Goal: Task Accomplishment & Management: Use online tool/utility

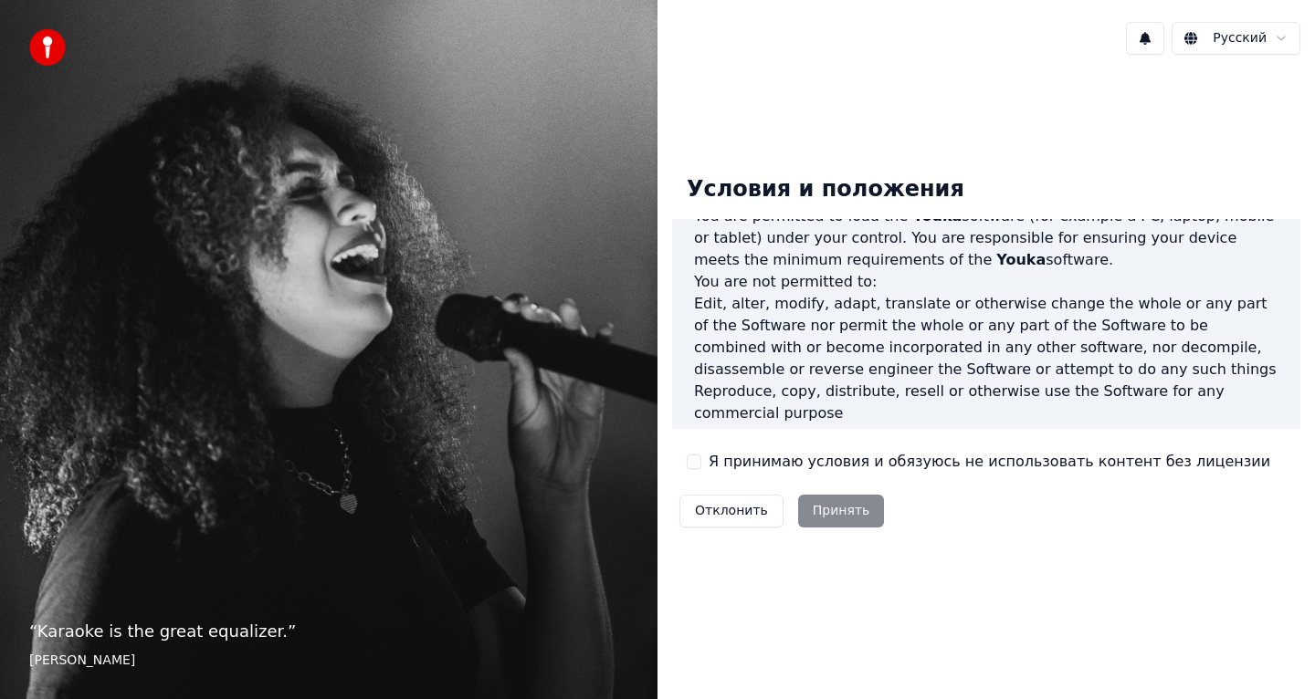
scroll to position [1105, 0]
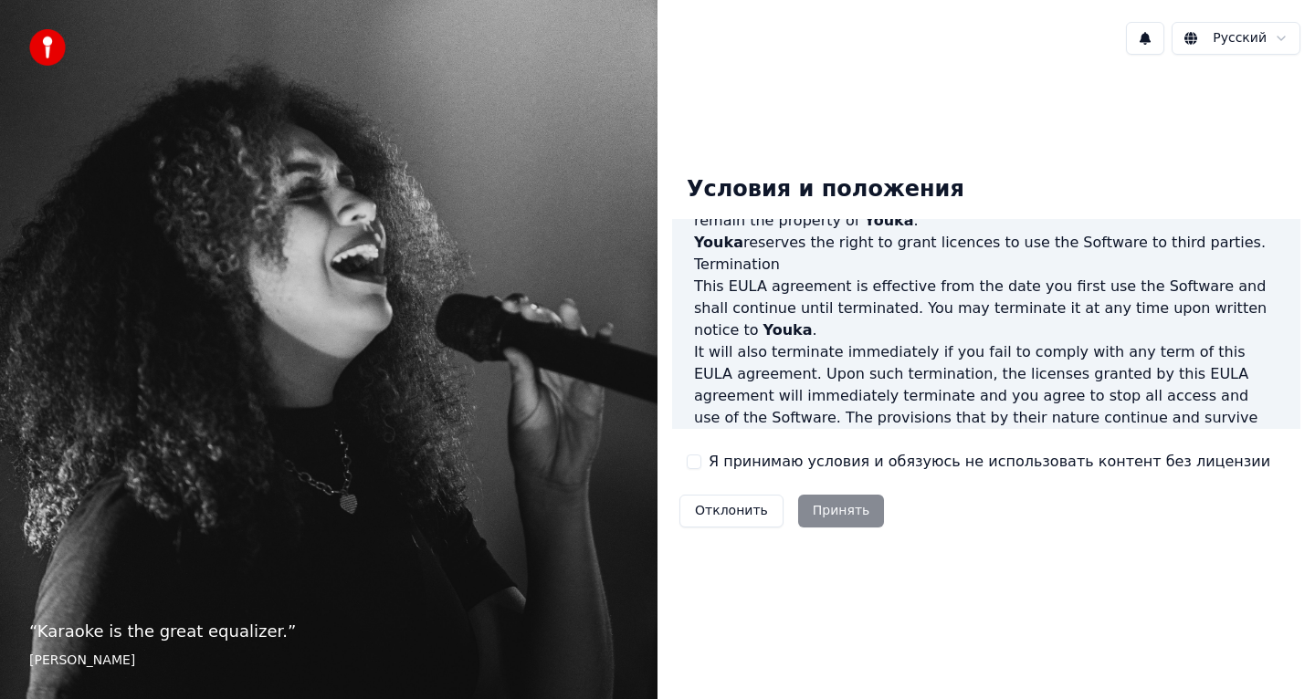
click at [694, 462] on button "Я принимаю условия и обязуюсь не использовать контент без лицензии" at bounding box center [694, 462] width 15 height 15
click at [834, 513] on button "Принять" at bounding box center [841, 511] width 87 height 33
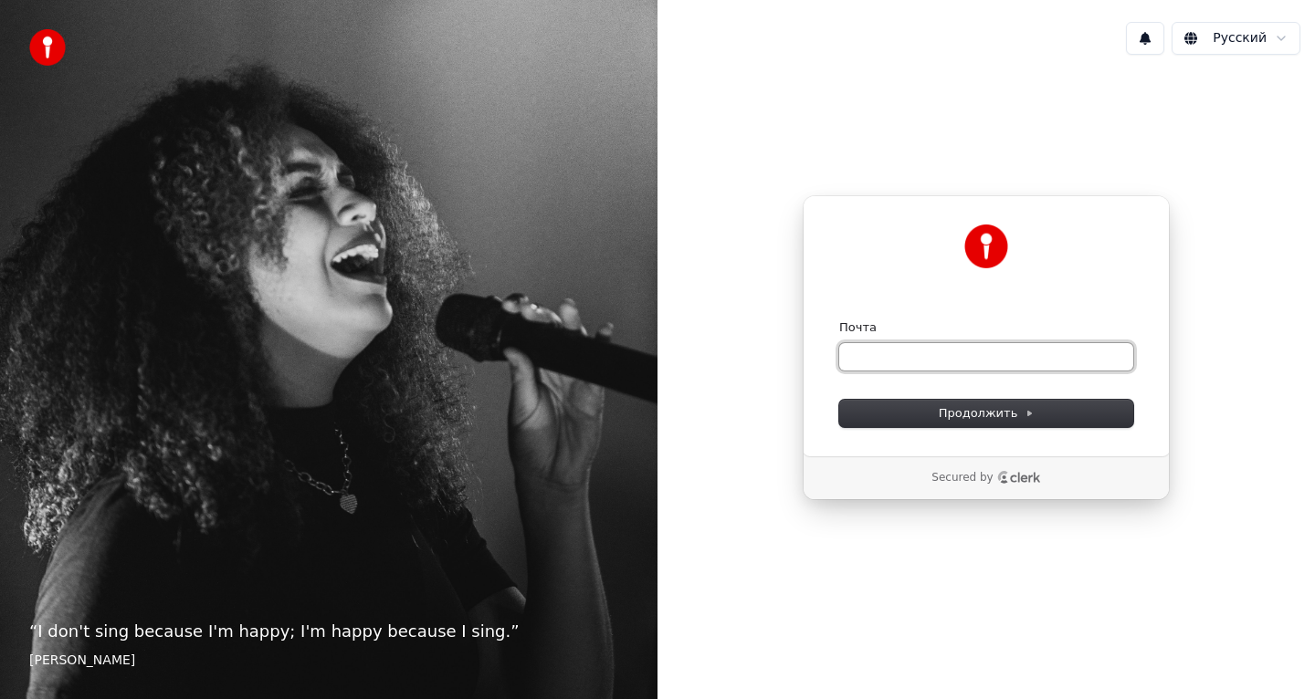
click at [899, 362] on input "Почта" at bounding box center [986, 356] width 294 height 27
type input "*"
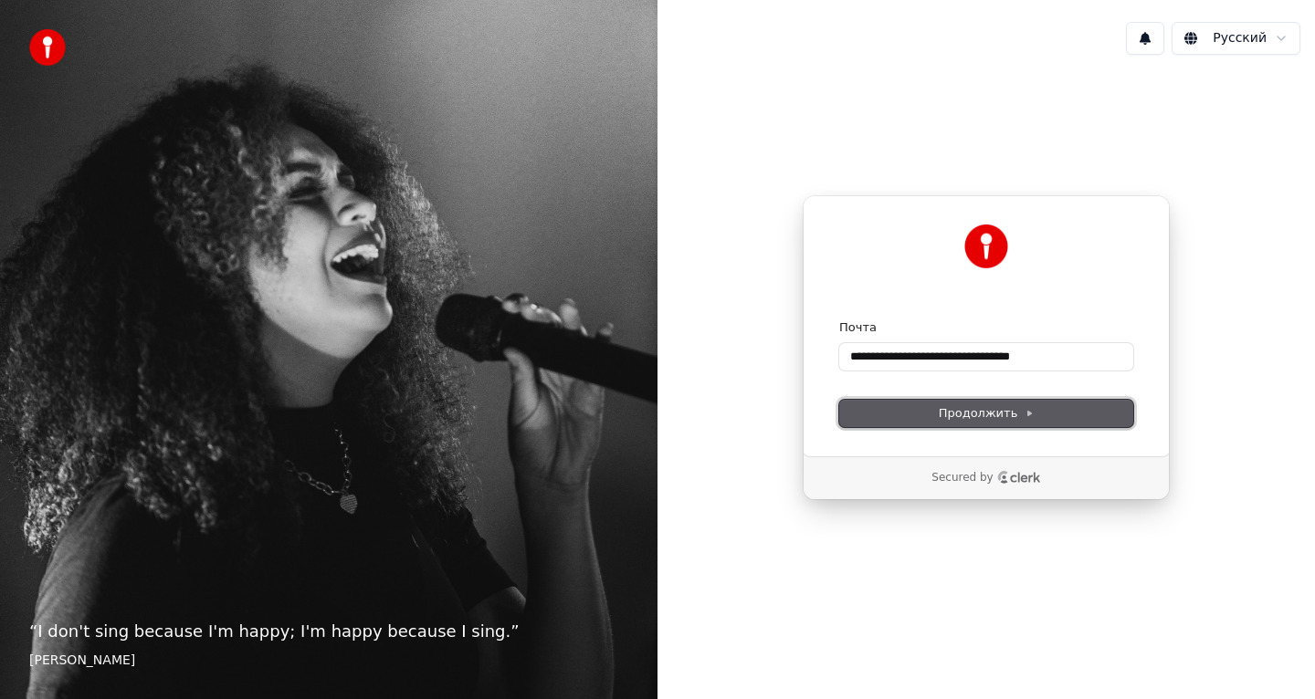
click at [938, 412] on button "Продолжить" at bounding box center [986, 413] width 294 height 27
type input "**********"
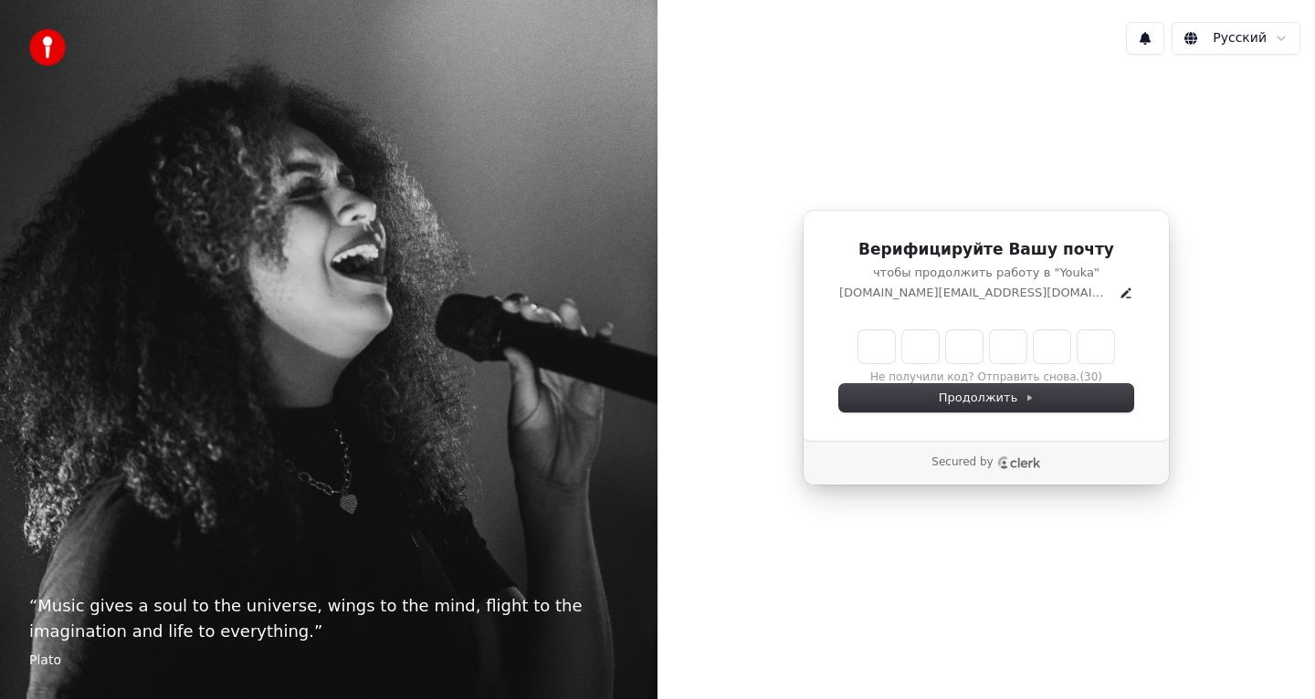
click at [878, 342] on input "Enter verification code" at bounding box center [986, 347] width 256 height 33
type input "******"
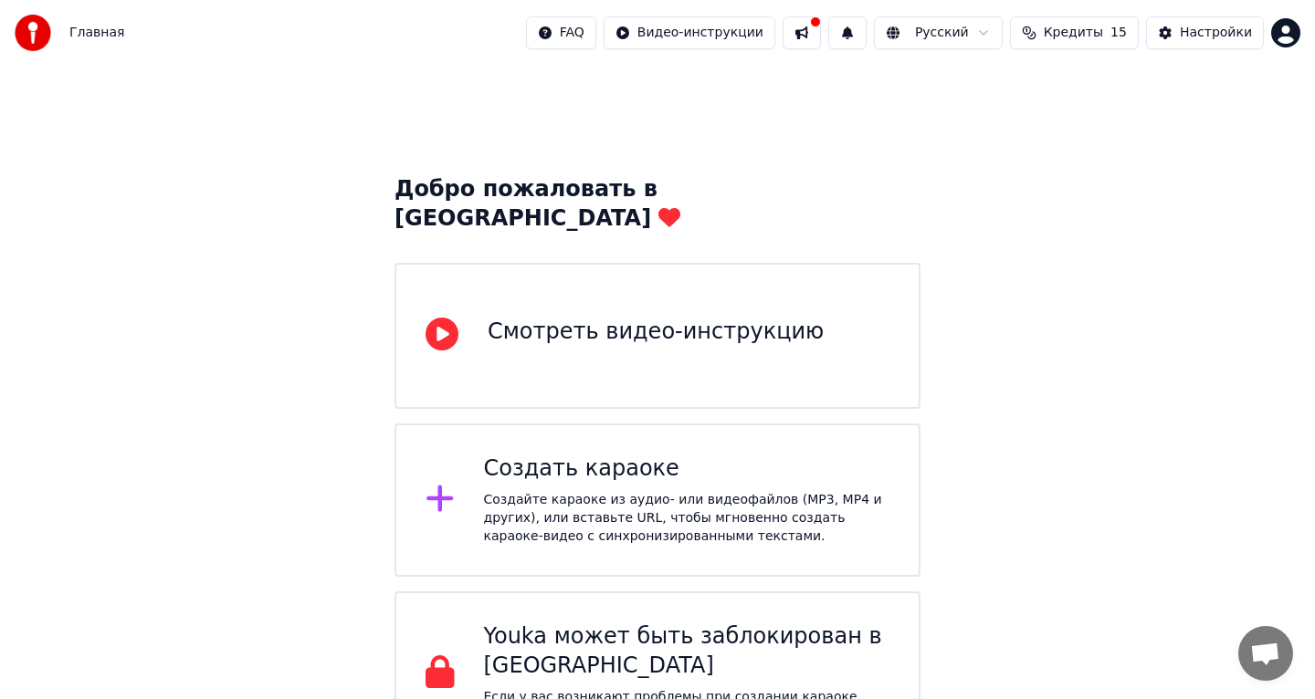
scroll to position [27, 0]
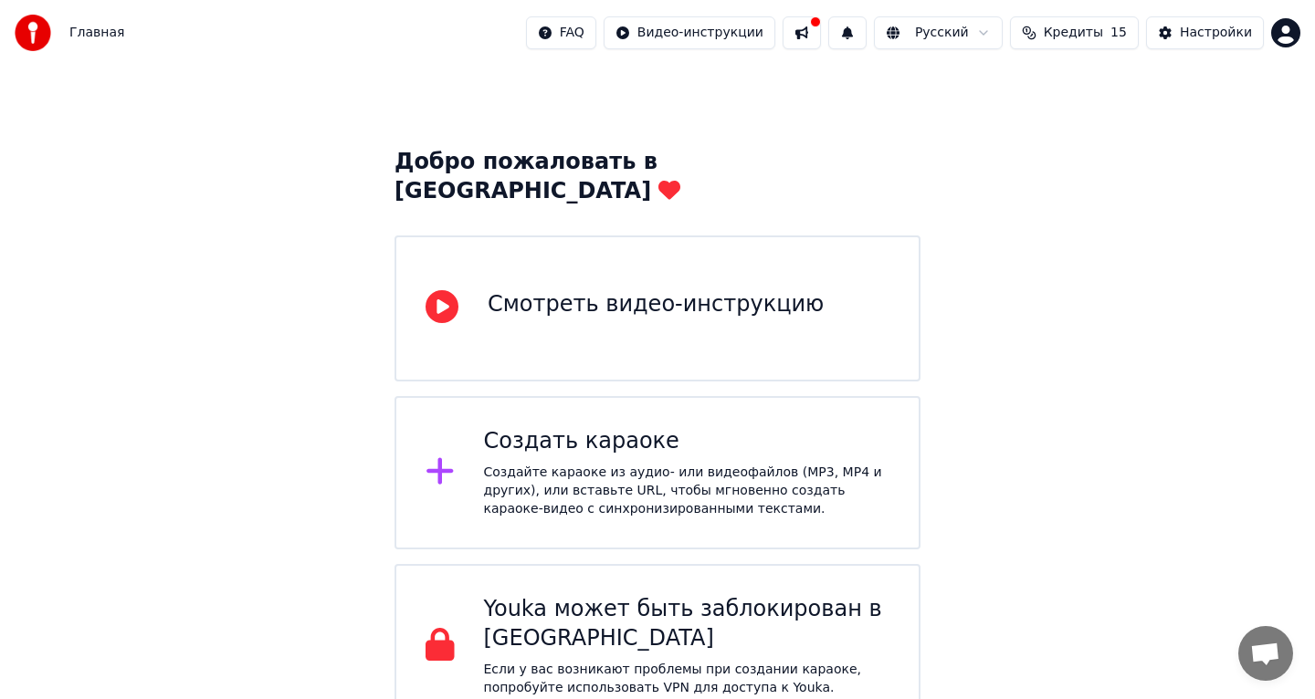
click at [704, 464] on div "Создайте караоке из аудио- или видеофайлов (MP3, MP4 и других), или вставьте UR…" at bounding box center [687, 491] width 406 height 55
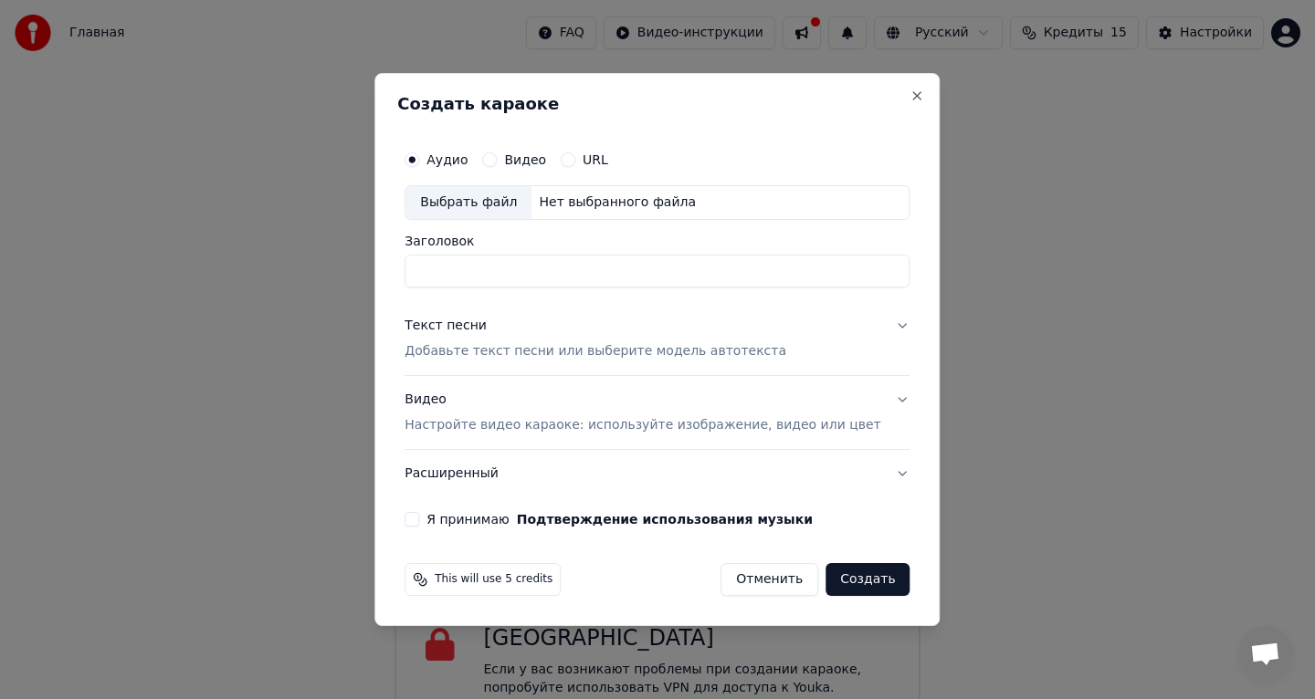
click at [497, 163] on button "Видео" at bounding box center [489, 159] width 15 height 15
click at [425, 166] on div "Аудио" at bounding box center [436, 159] width 63 height 15
click at [419, 157] on button "Аудио" at bounding box center [412, 159] width 15 height 15
click at [575, 161] on button "URL" at bounding box center [568, 159] width 15 height 15
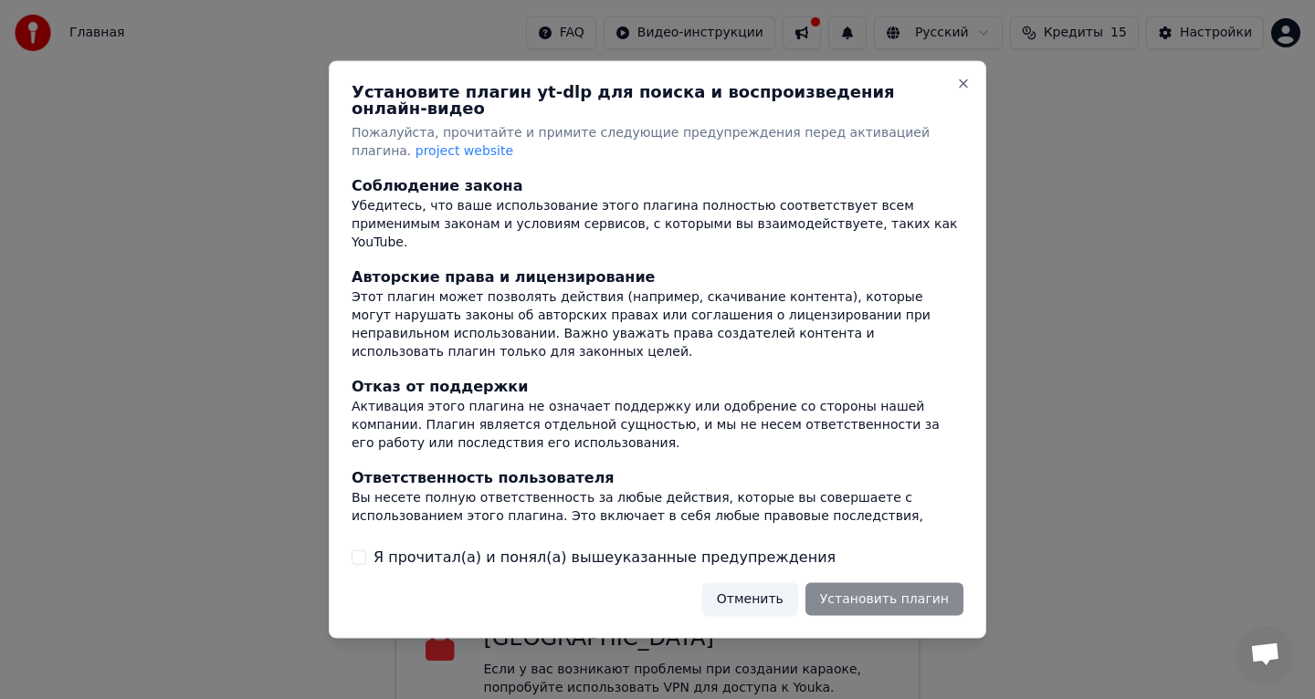
click at [761, 595] on button "Отменить" at bounding box center [750, 599] width 96 height 33
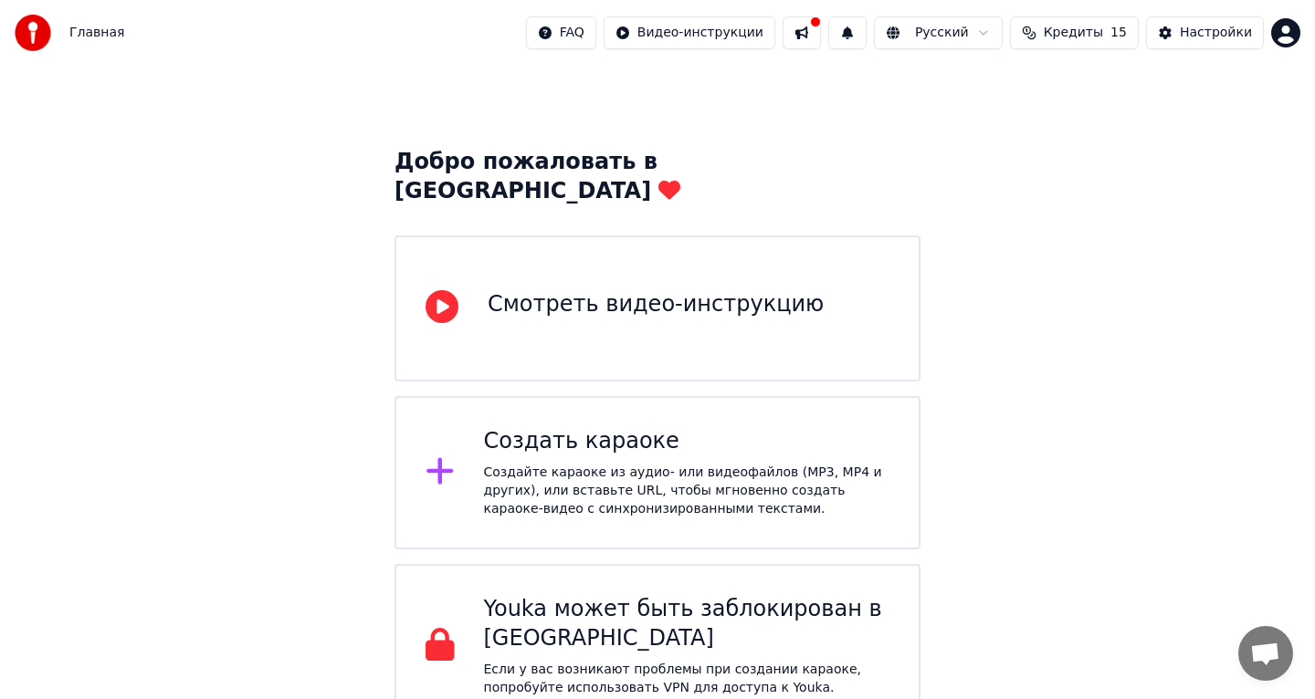
click at [636, 464] on div "Создайте караоке из аудио- или видеофайлов (MP3, MP4 и других), или вставьте UR…" at bounding box center [687, 491] width 406 height 55
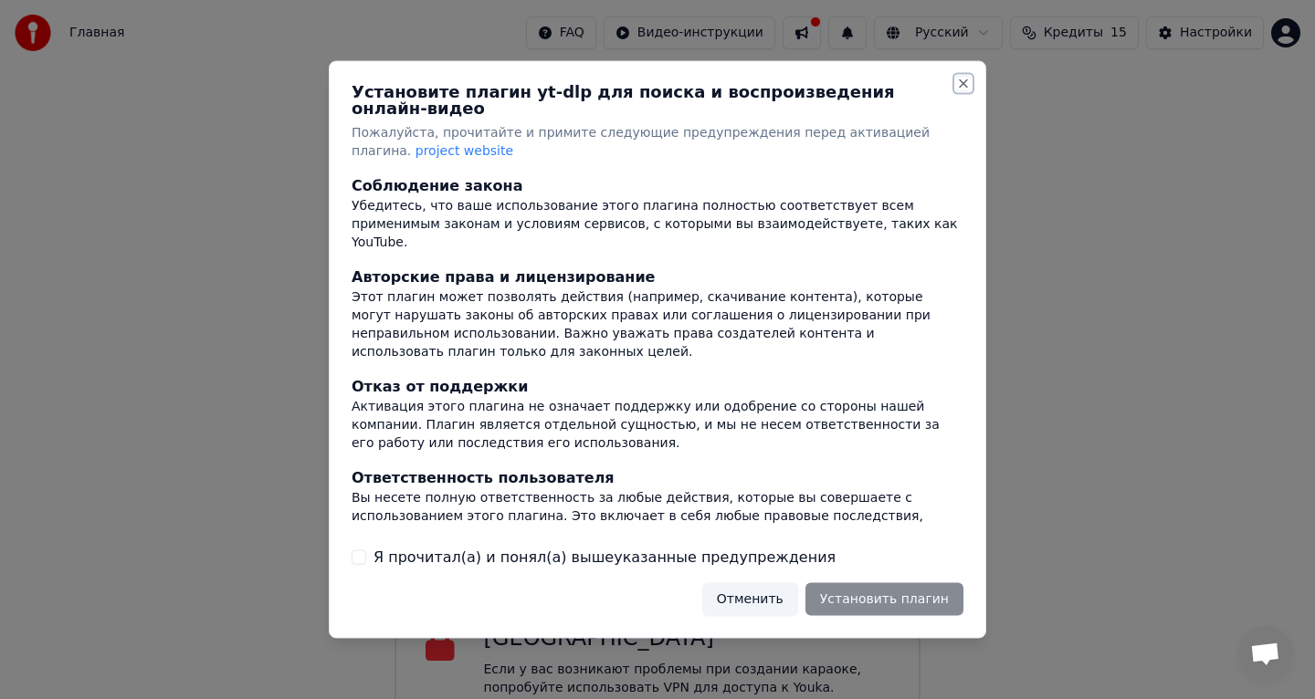
click at [963, 91] on button "Close" at bounding box center [963, 84] width 15 height 15
click at [963, 90] on button "Close" at bounding box center [963, 84] width 15 height 15
click at [973, 87] on div "Установите плагин yt-dlp для поиска и воспроизведения онлайн-видео Пожалуйста, …" at bounding box center [657, 350] width 657 height 578
click at [958, 91] on button "Close" at bounding box center [963, 84] width 15 height 15
click at [770, 598] on button "Отменить" at bounding box center [750, 599] width 96 height 33
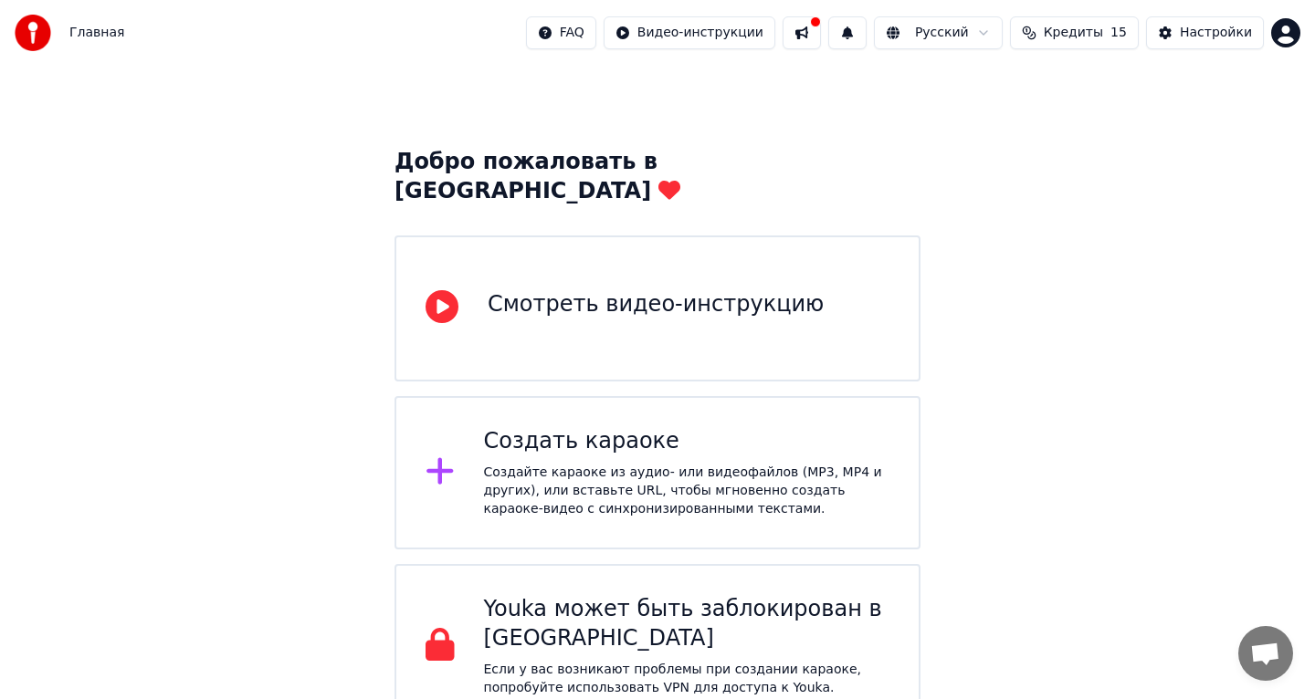
click at [511, 464] on div "Создайте караоке из аудио- или видеофайлов (MP3, MP4 и других), или вставьте UR…" at bounding box center [687, 491] width 406 height 55
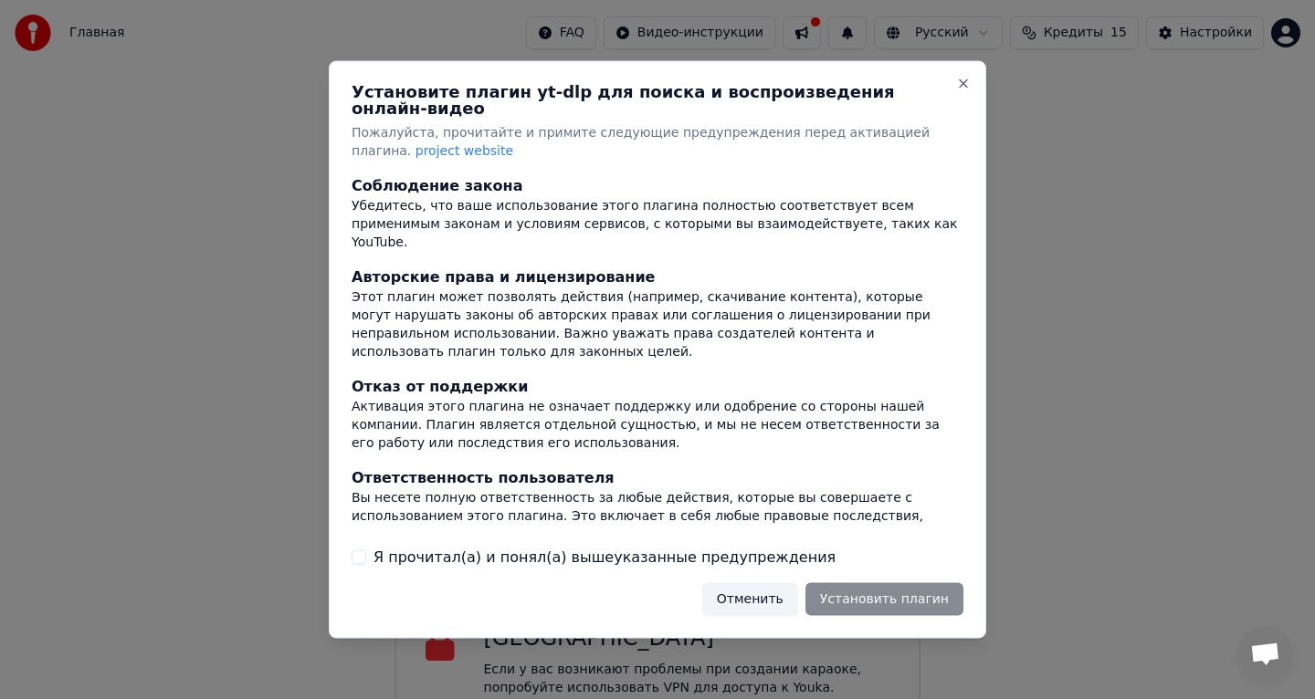
scroll to position [147, 0]
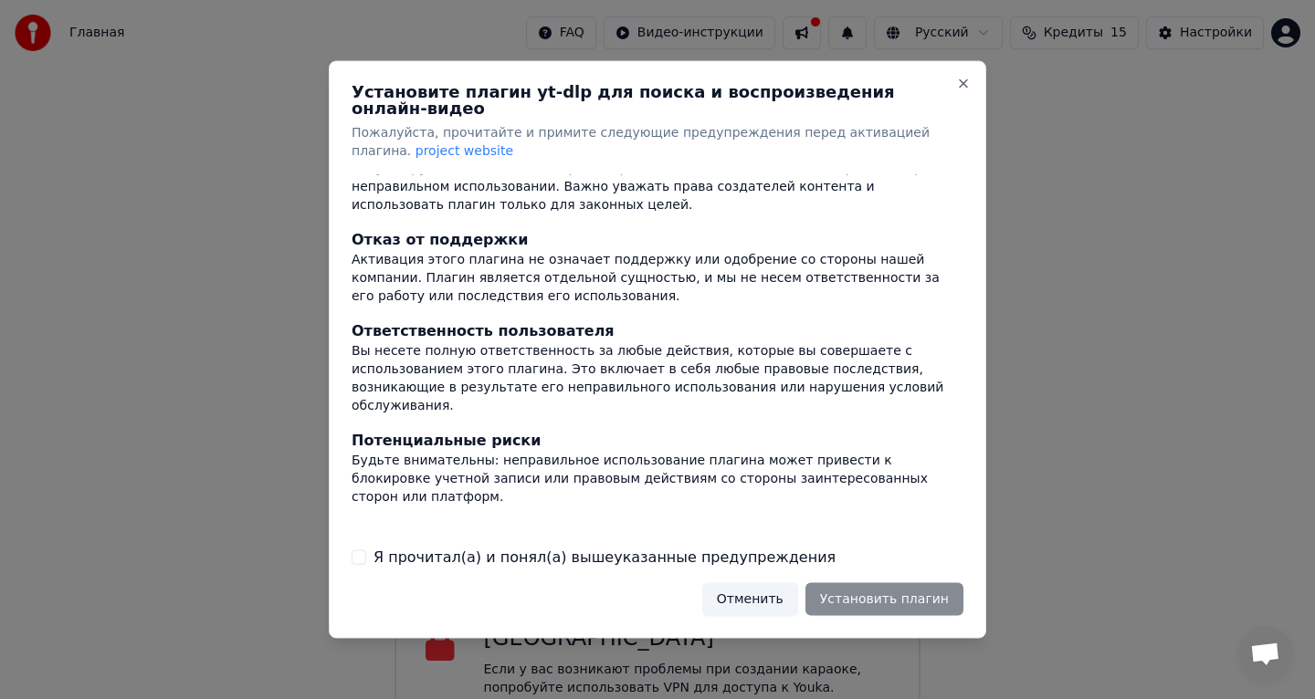
click at [355, 553] on button "Я прочитал(а) и понял(а) вышеуказанные предупреждения" at bounding box center [359, 557] width 15 height 15
click at [861, 594] on button "Установить плагин" at bounding box center [884, 599] width 158 height 33
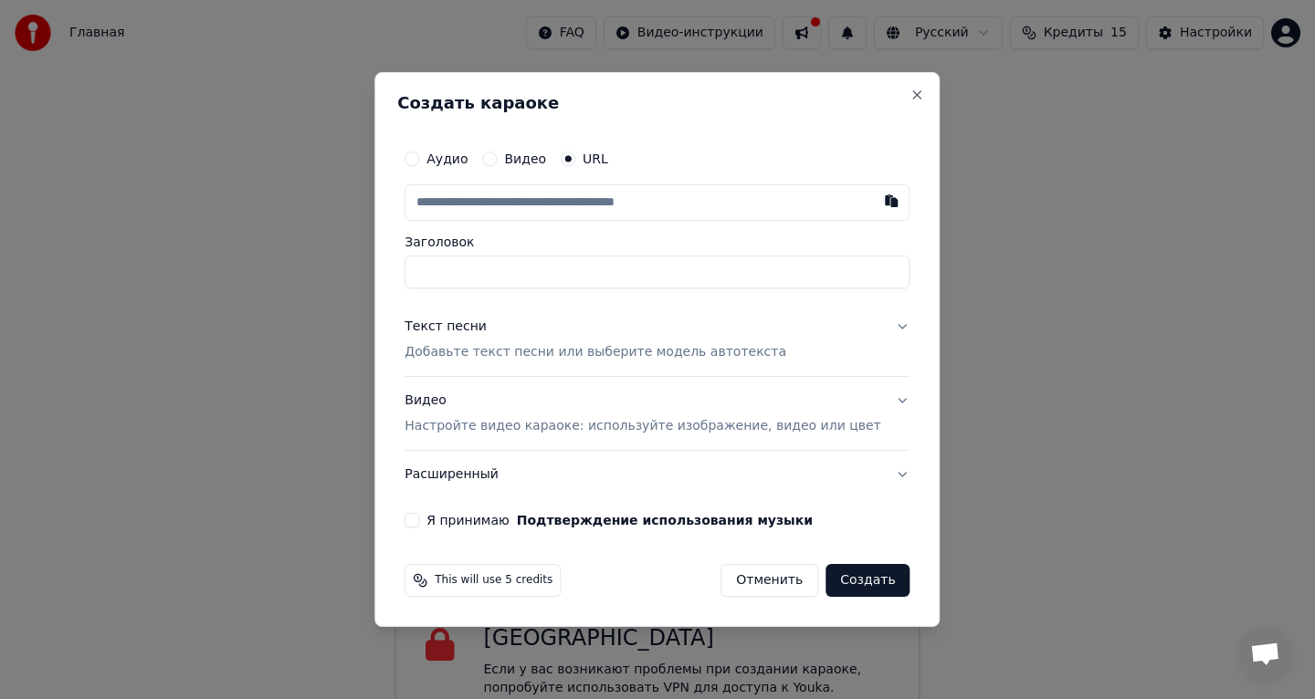
click at [497, 160] on button "Видео" at bounding box center [489, 159] width 15 height 15
click at [501, 201] on div "Выбрать файл" at bounding box center [468, 202] width 126 height 33
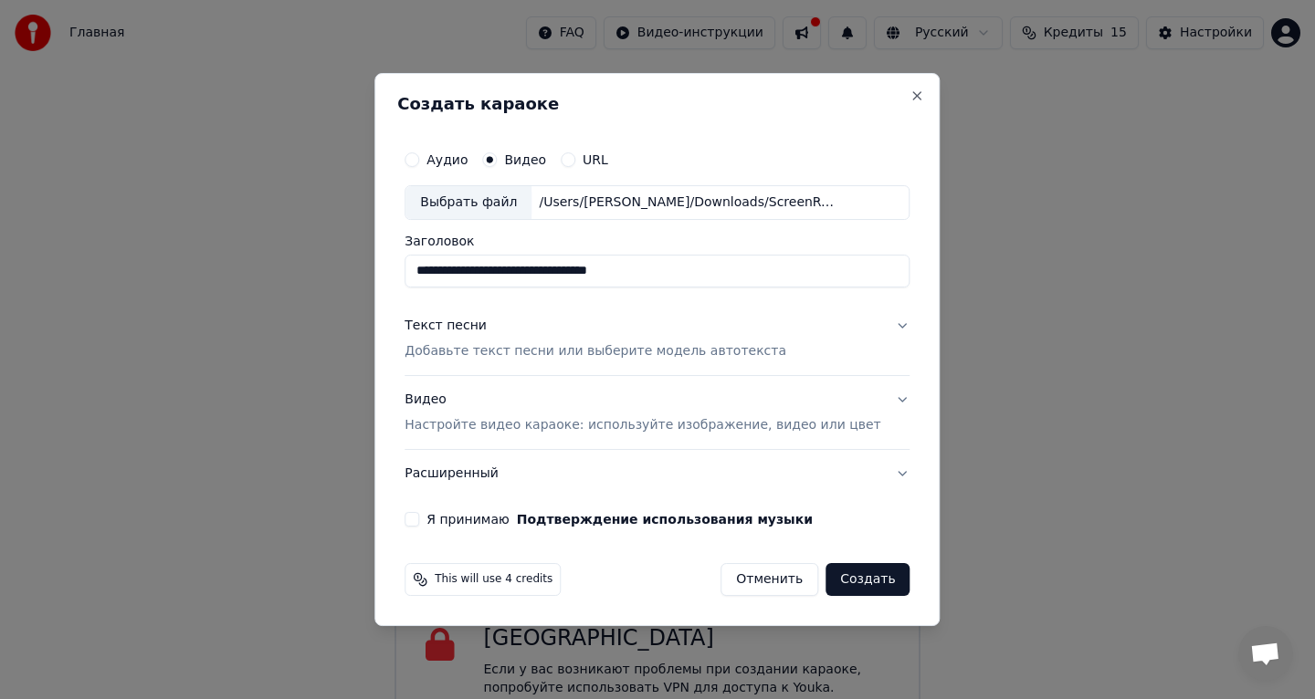
drag, startPoint x: 701, startPoint y: 268, endPoint x: 402, endPoint y: 262, distance: 299.6
click at [402, 262] on div "**********" at bounding box center [656, 349] width 565 height 553
type input "*"
type input "**"
click at [478, 353] on p "Добавьте текст песни или выберите модель автотекста" at bounding box center [596, 351] width 382 height 18
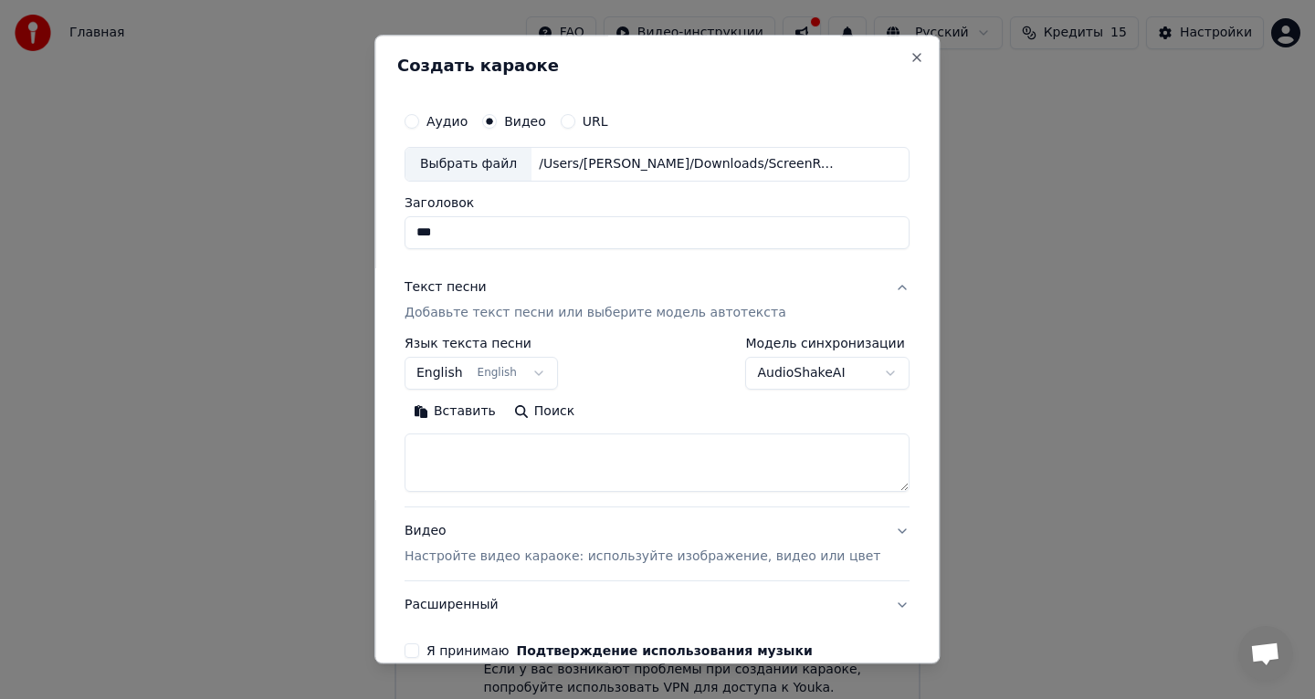
click at [550, 365] on button "English English" at bounding box center [481, 373] width 153 height 33
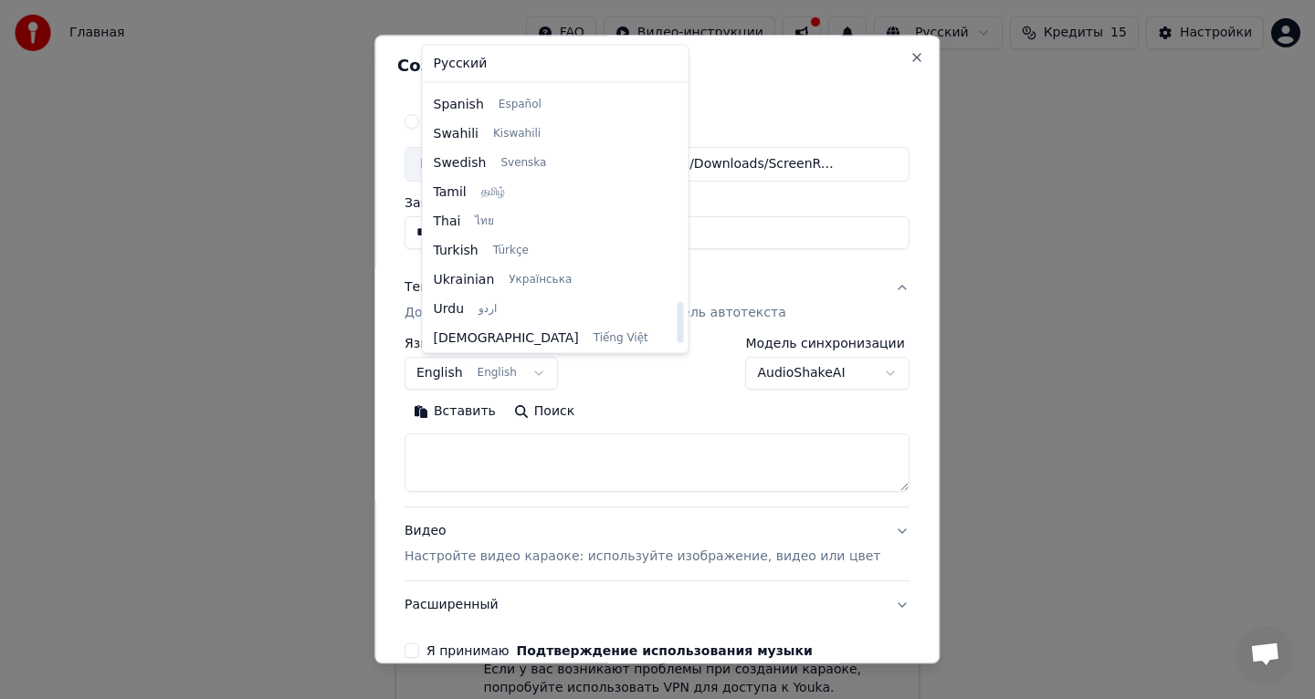
scroll to position [1370, 0]
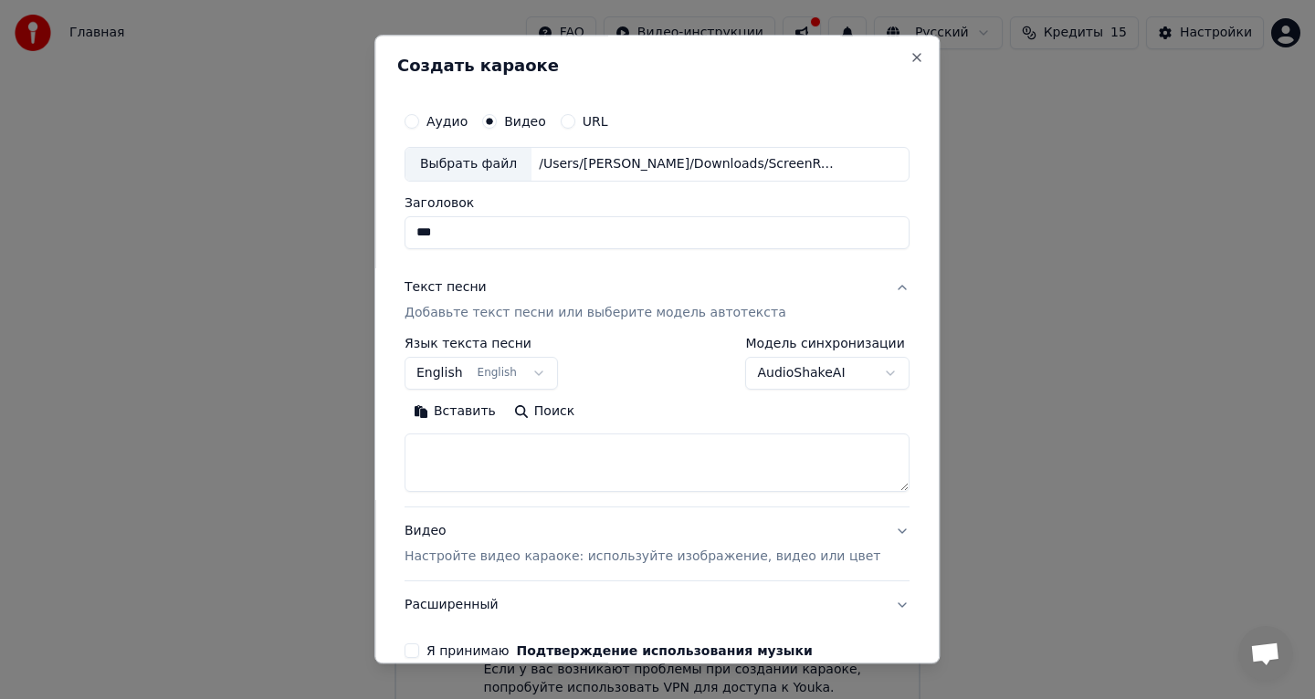
click at [656, 402] on body "Главная FAQ Видео-инструкции Русский Кредиты 15 Настройки Добро пожаловать в Yo…" at bounding box center [657, 351] width 1315 height 756
click at [576, 308] on p "Добавьте текст песни или выберите модель автотекста" at bounding box center [596, 313] width 382 height 18
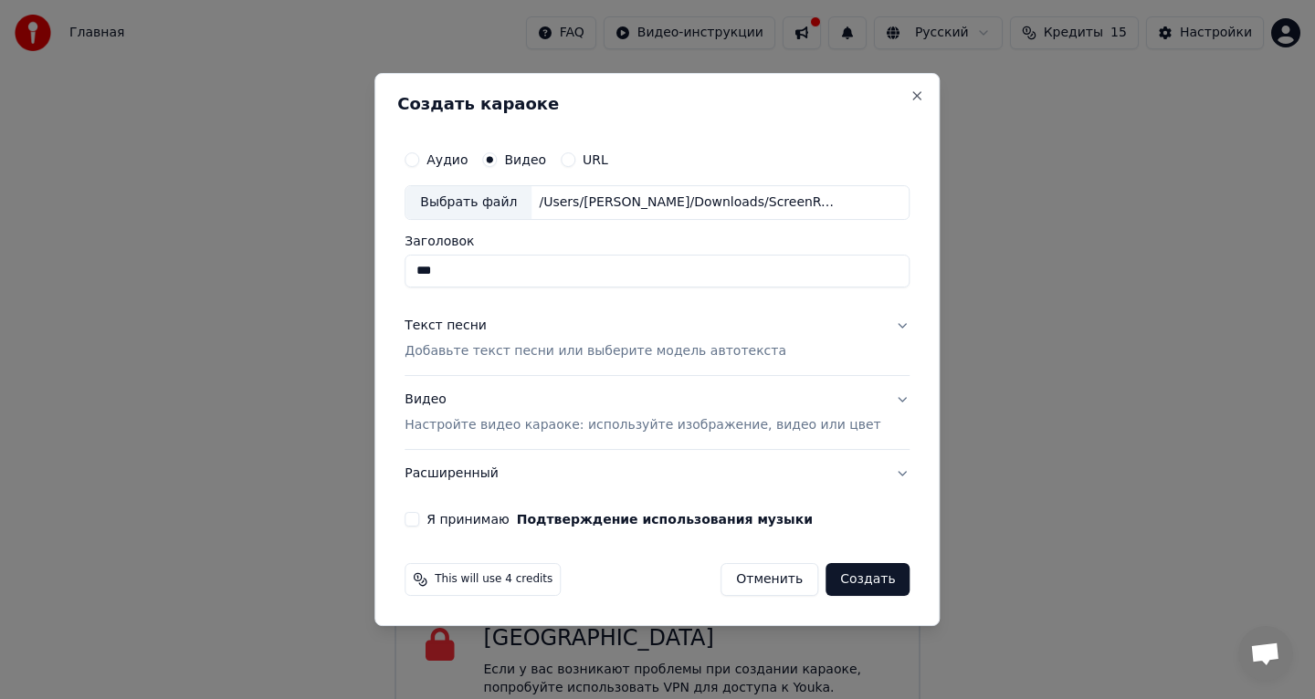
click at [519, 353] on p "Добавьте текст песни или выберите модель автотекста" at bounding box center [596, 351] width 382 height 18
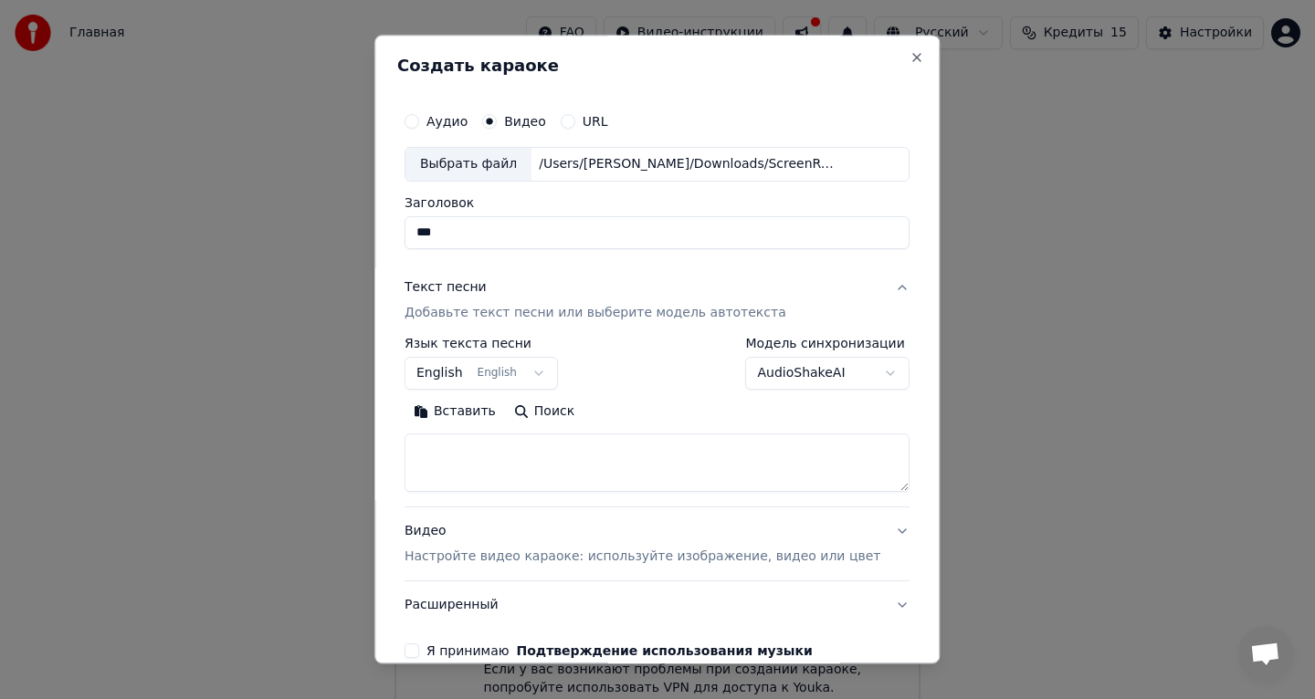
click at [500, 462] on textarea at bounding box center [657, 463] width 505 height 58
click at [452, 412] on button "Вставить" at bounding box center [455, 411] width 100 height 29
type textarea "**********"
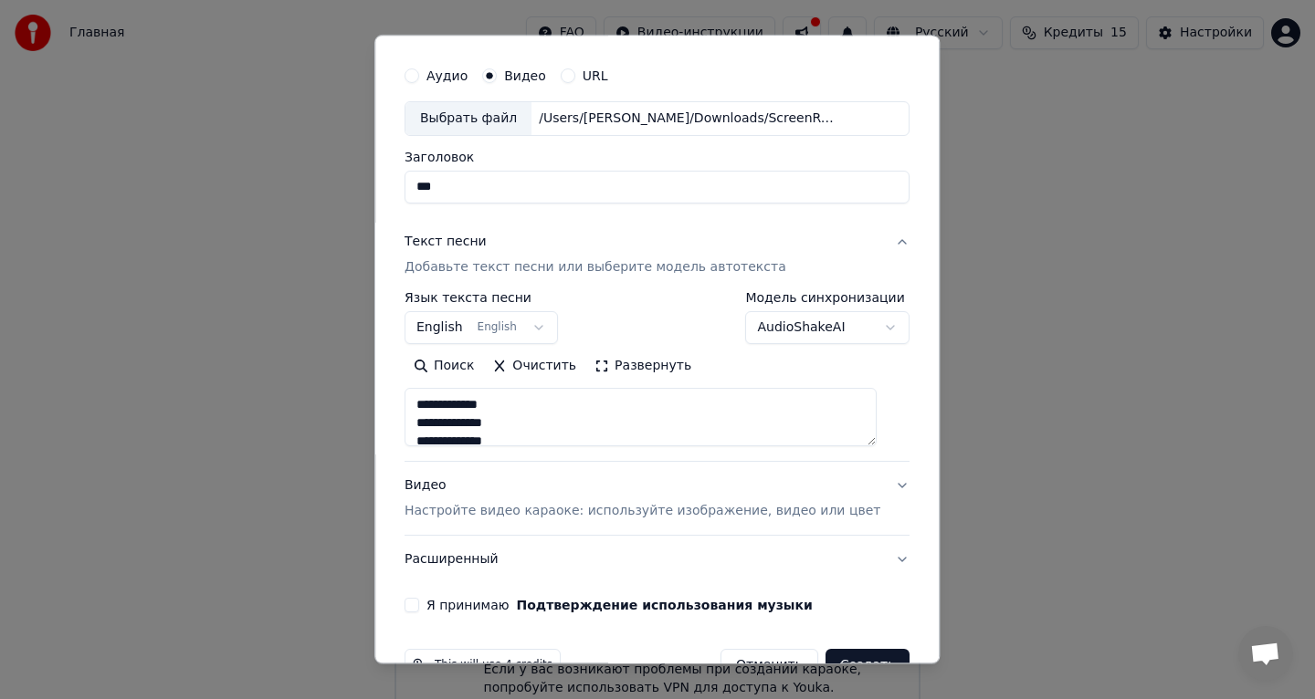
scroll to position [54, 0]
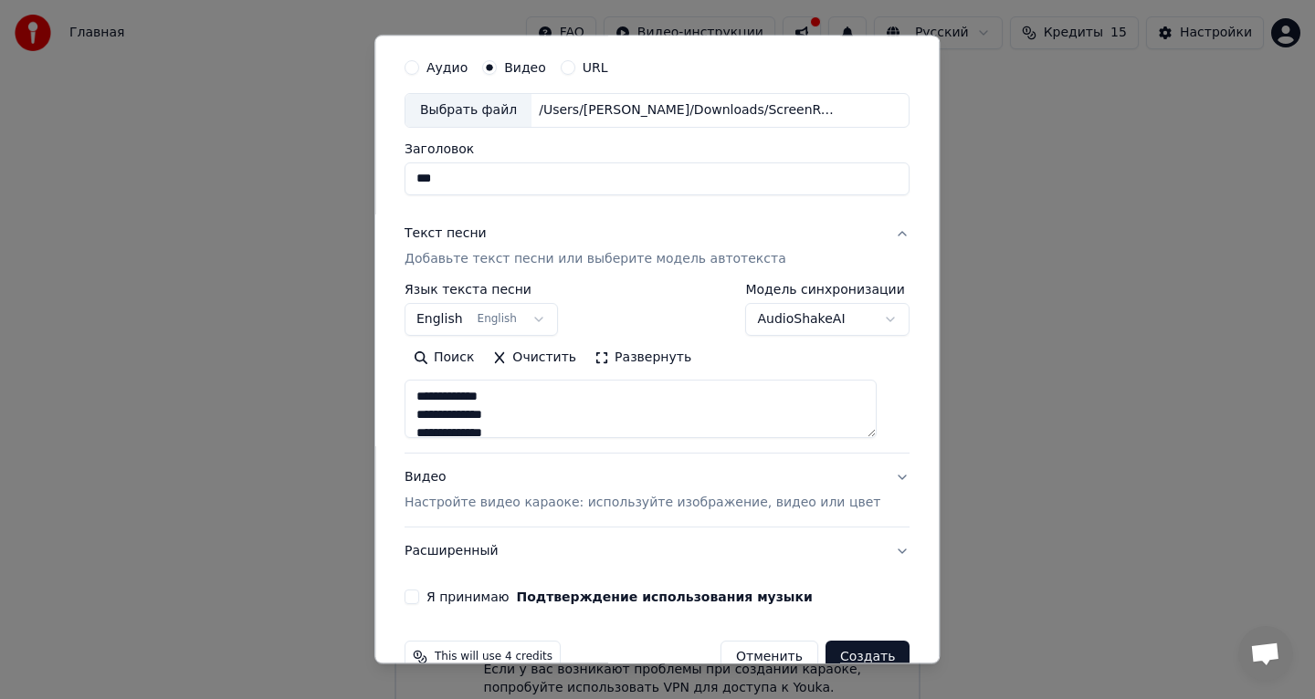
click at [877, 320] on body "Главная FAQ Видео-инструкции Русский Кредиты 15 Настройки Добро пожаловать в Yo…" at bounding box center [657, 351] width 1315 height 756
click at [530, 317] on body "Главная FAQ Видео-инструкции Русский Кредиты 15 Настройки Добро пожаловать в Yo…" at bounding box center [657, 351] width 1315 height 756
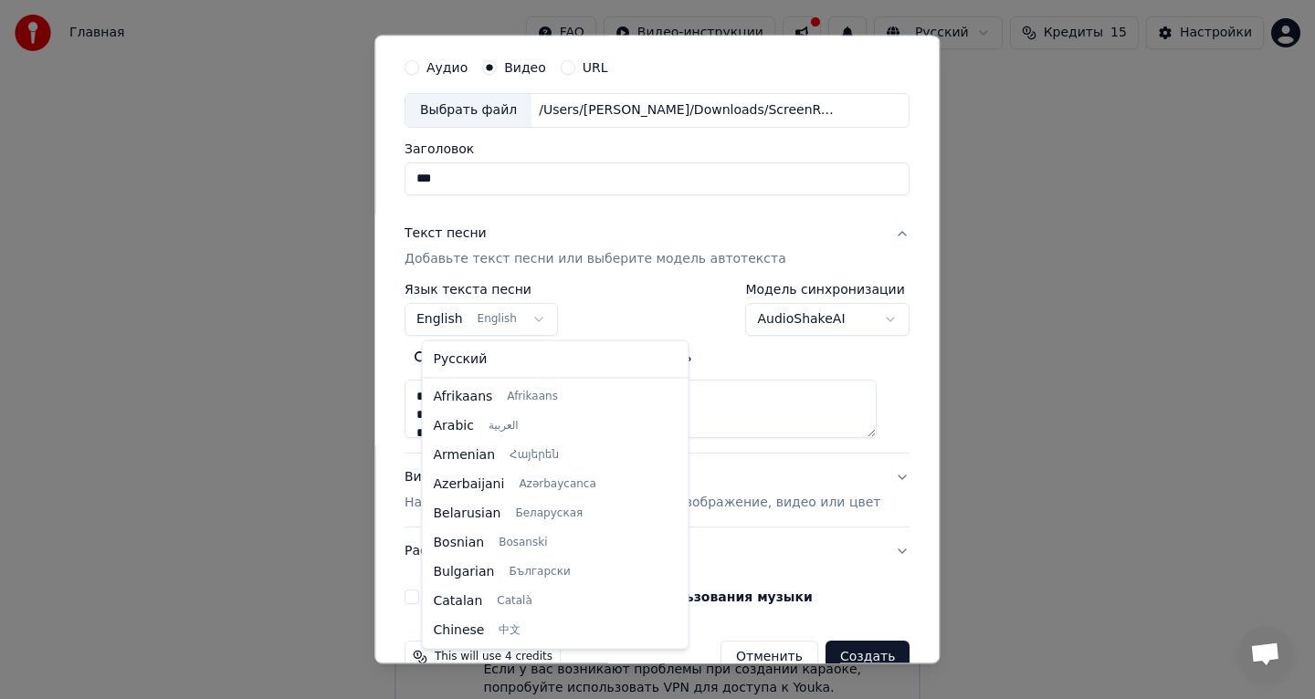
scroll to position [146, 0]
select select "**"
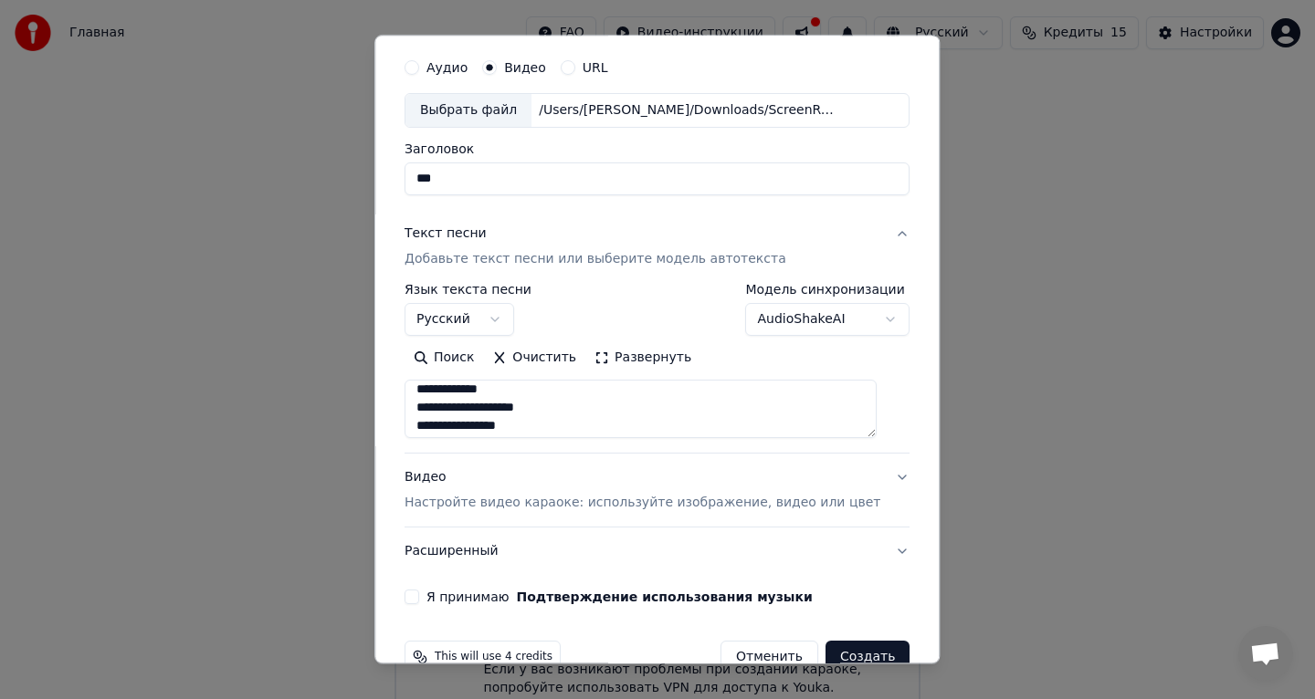
scroll to position [1382, 0]
click at [562, 508] on p "Настройте видео караоке: используйте изображение, видео или цвет" at bounding box center [643, 503] width 476 height 18
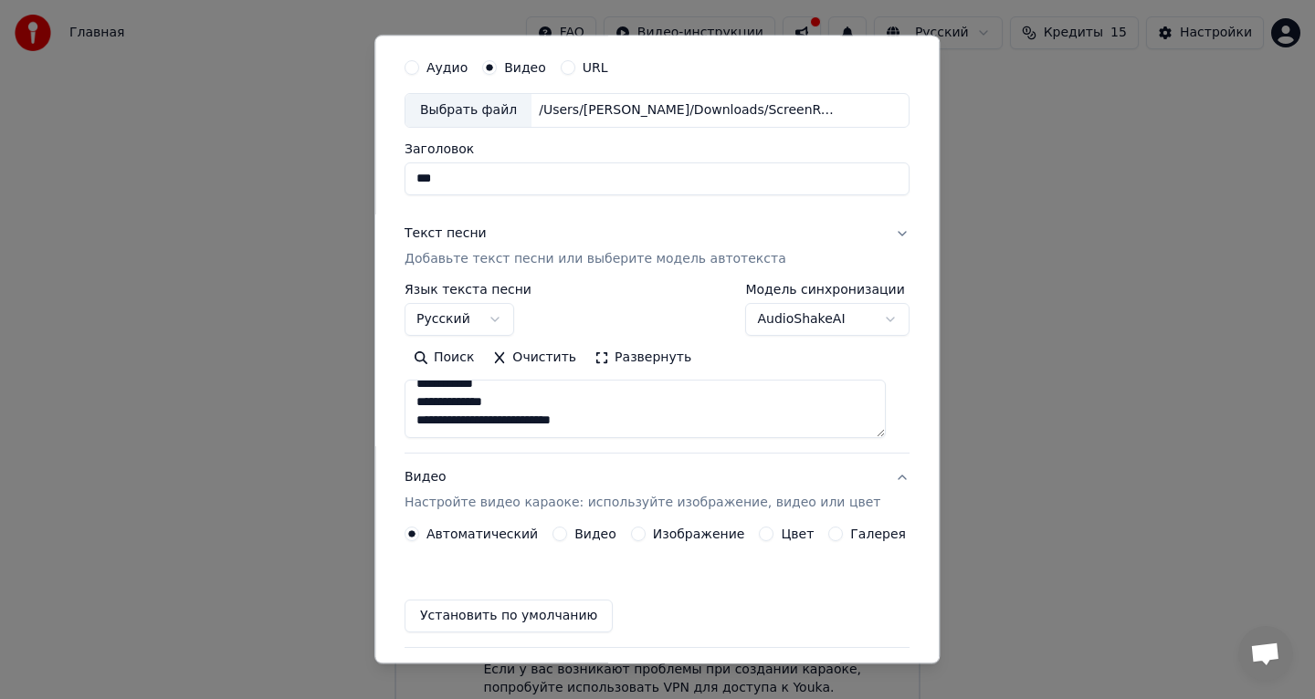
scroll to position [44, 0]
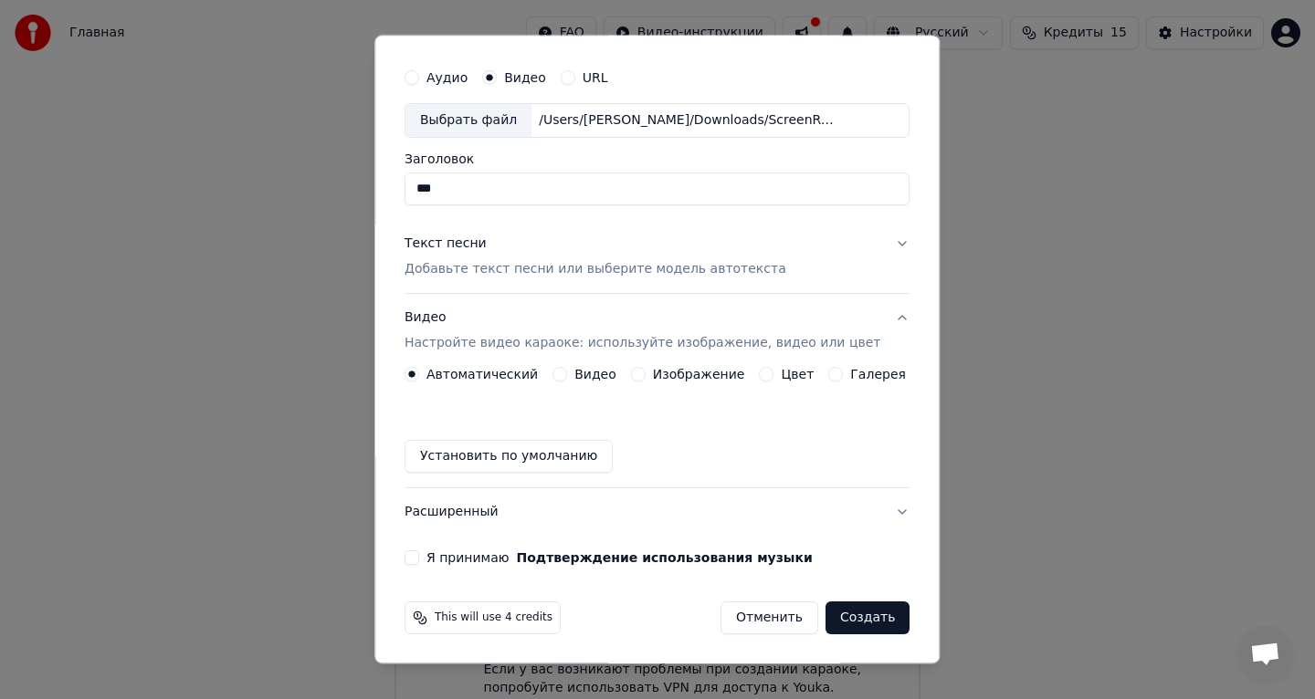
click at [764, 374] on button "Цвет" at bounding box center [767, 374] width 15 height 15
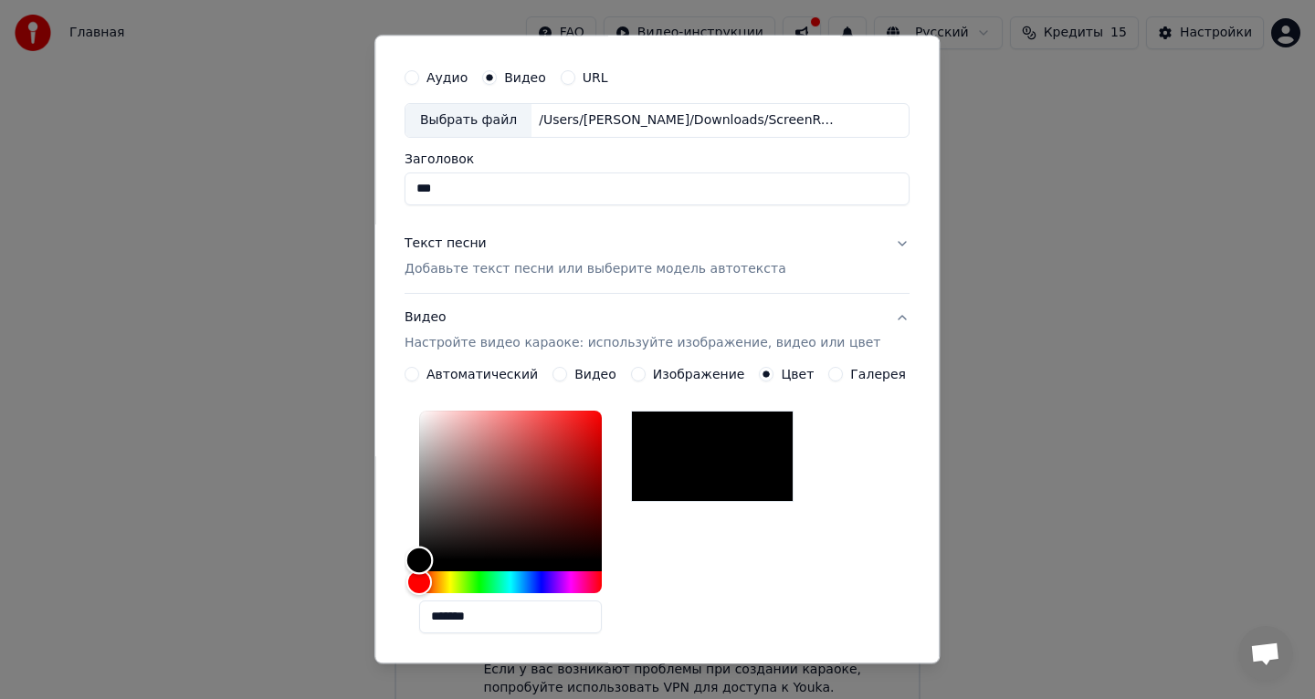
type input "*******"
click at [445, 436] on div "Color" at bounding box center [510, 486] width 183 height 150
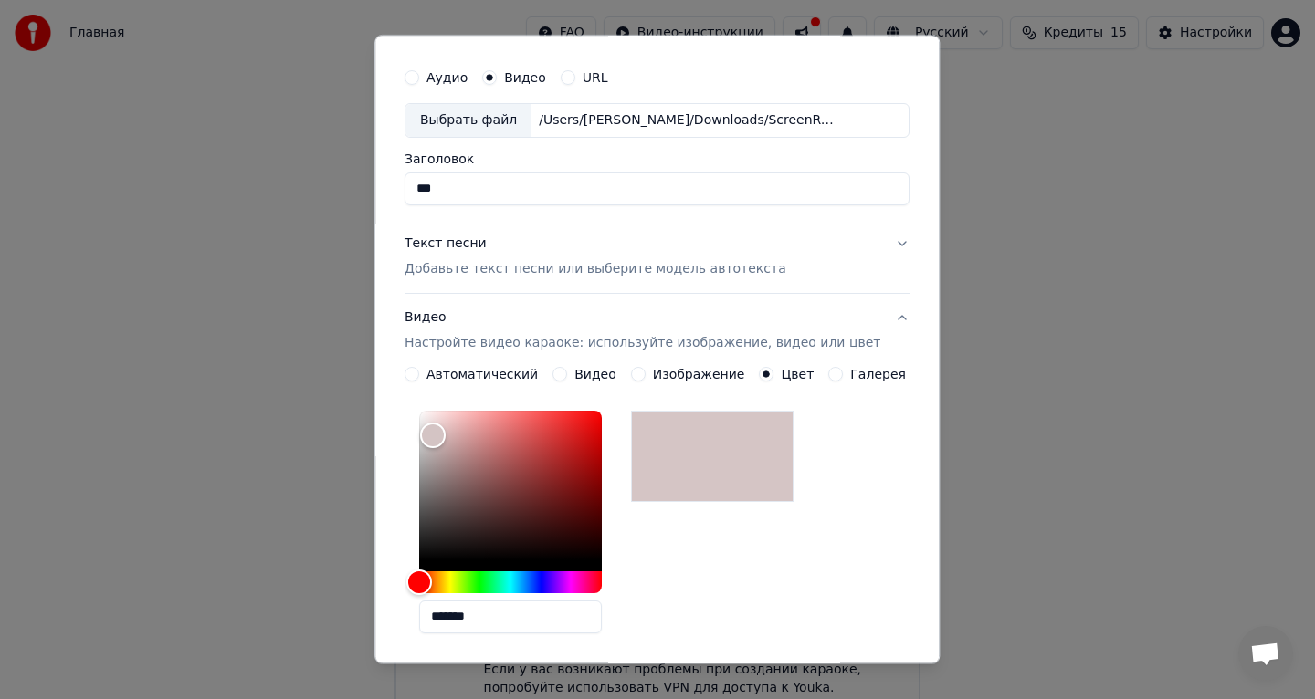
click at [839, 373] on button "Галерея" at bounding box center [836, 374] width 15 height 15
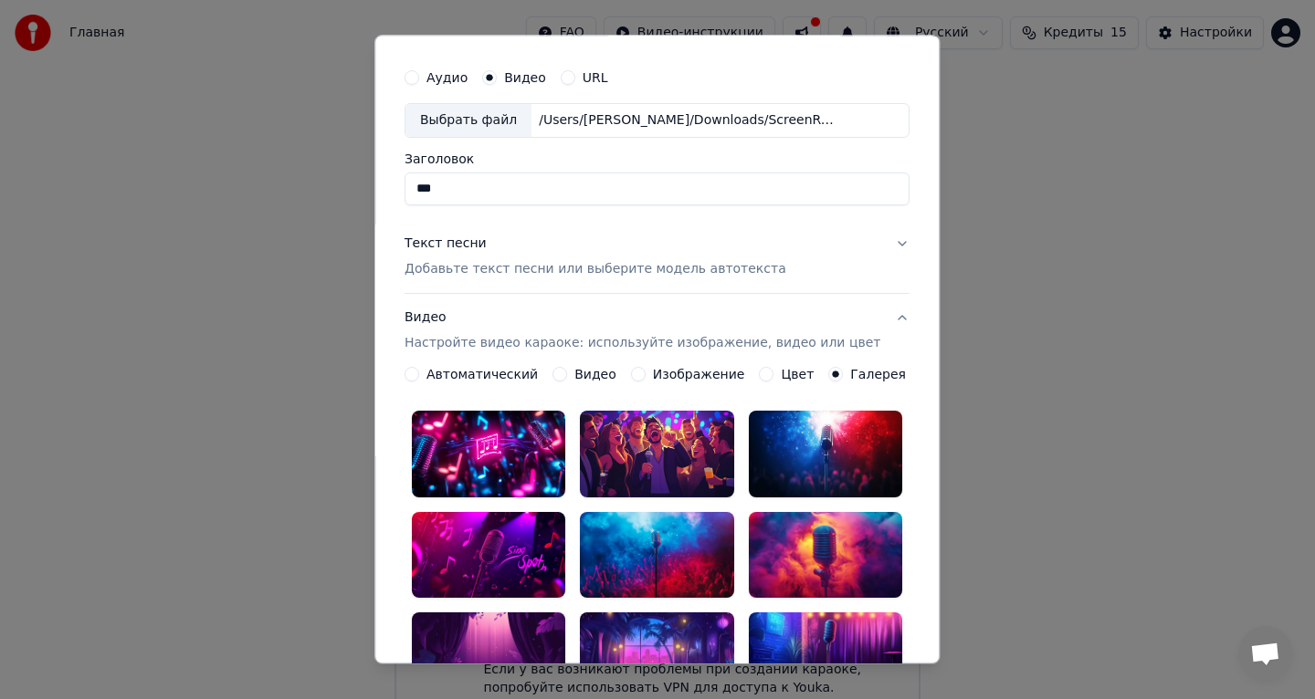
scroll to position [75, 0]
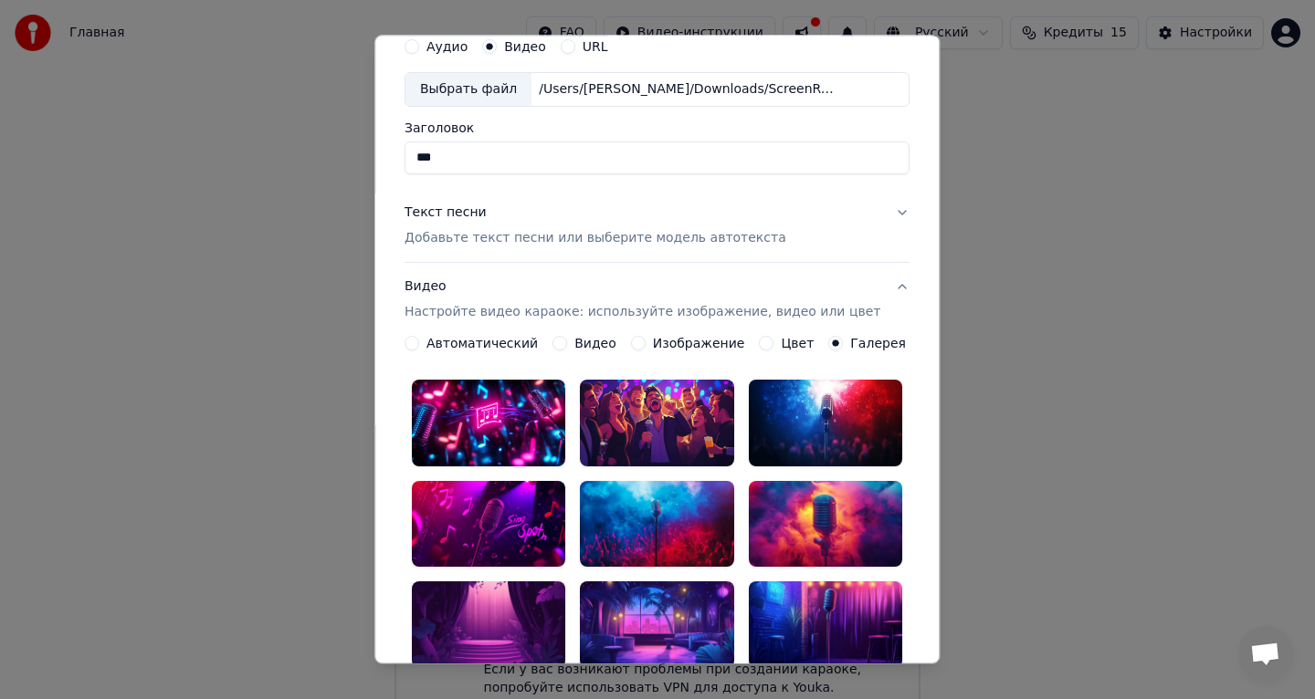
click at [810, 499] on div at bounding box center [825, 524] width 153 height 87
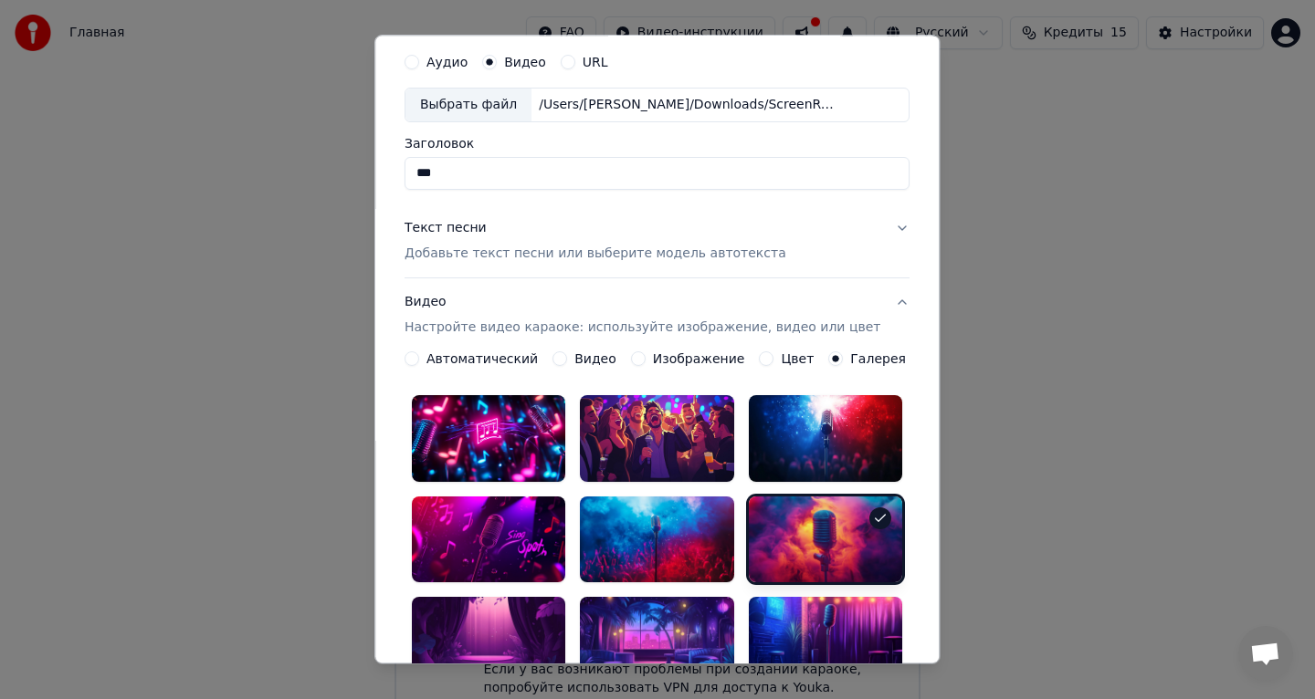
scroll to position [58, 0]
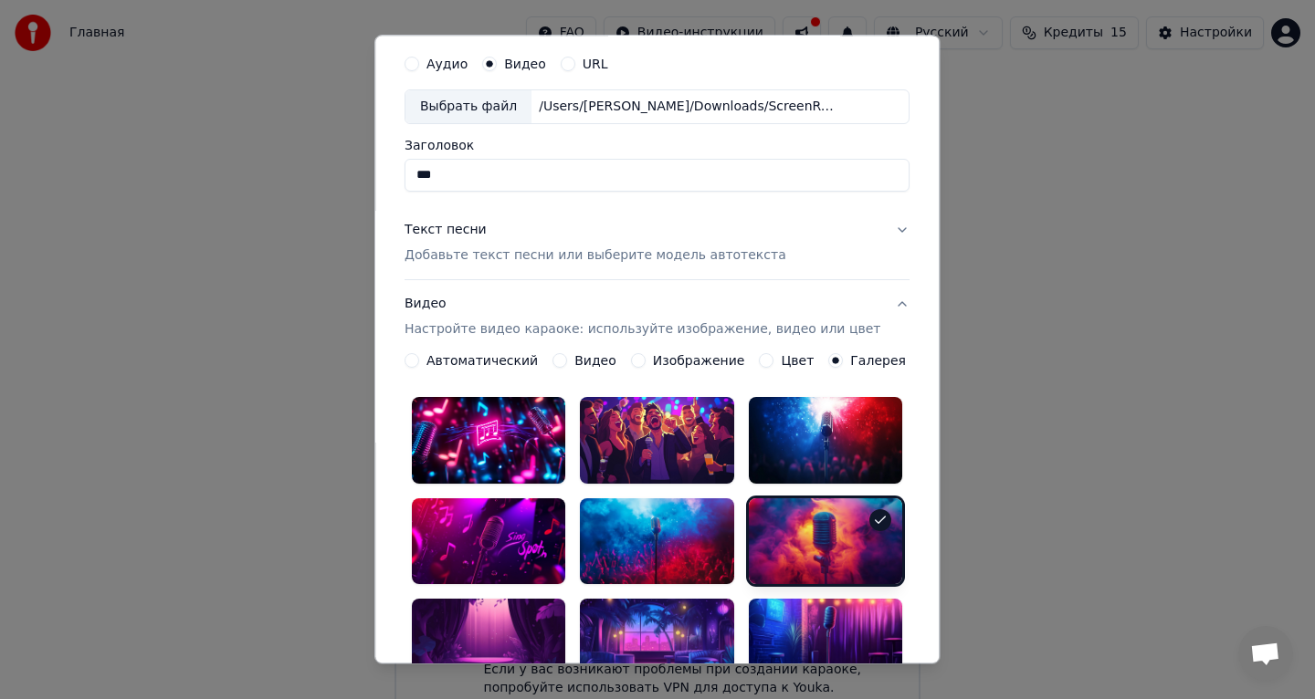
click at [510, 261] on p "Добавьте текст песни или выберите модель автотекста" at bounding box center [596, 256] width 382 height 18
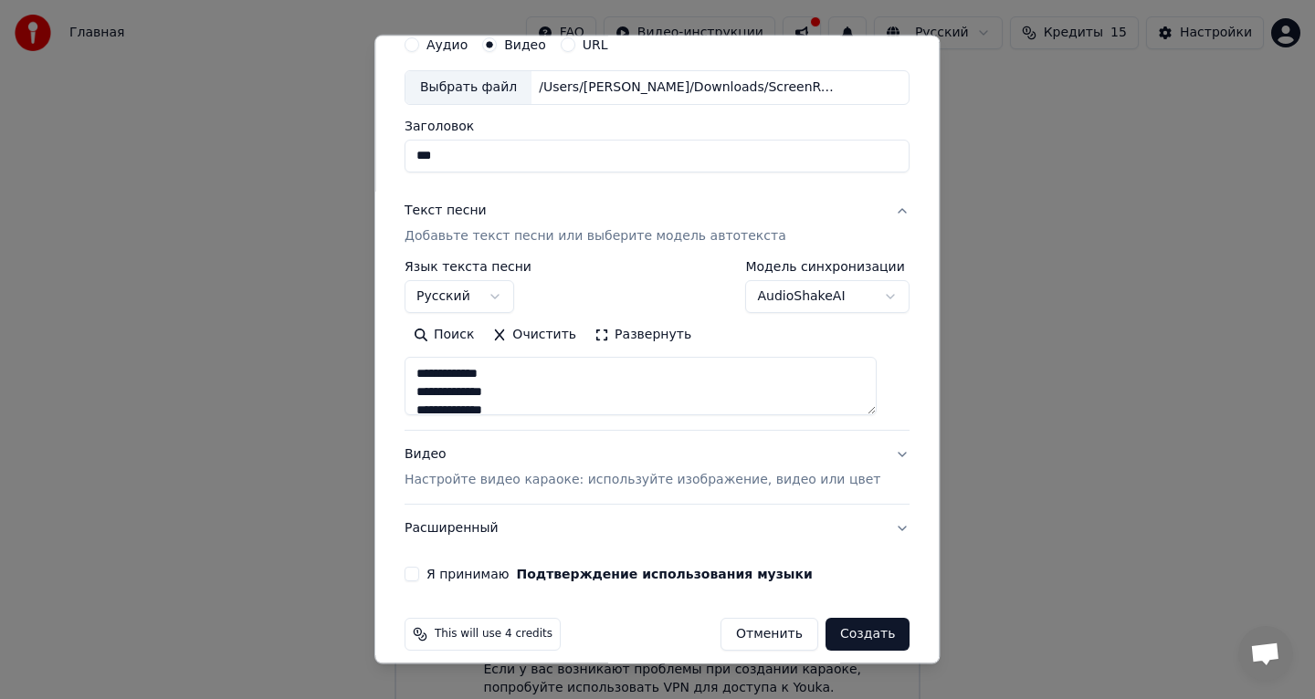
scroll to position [93, 0]
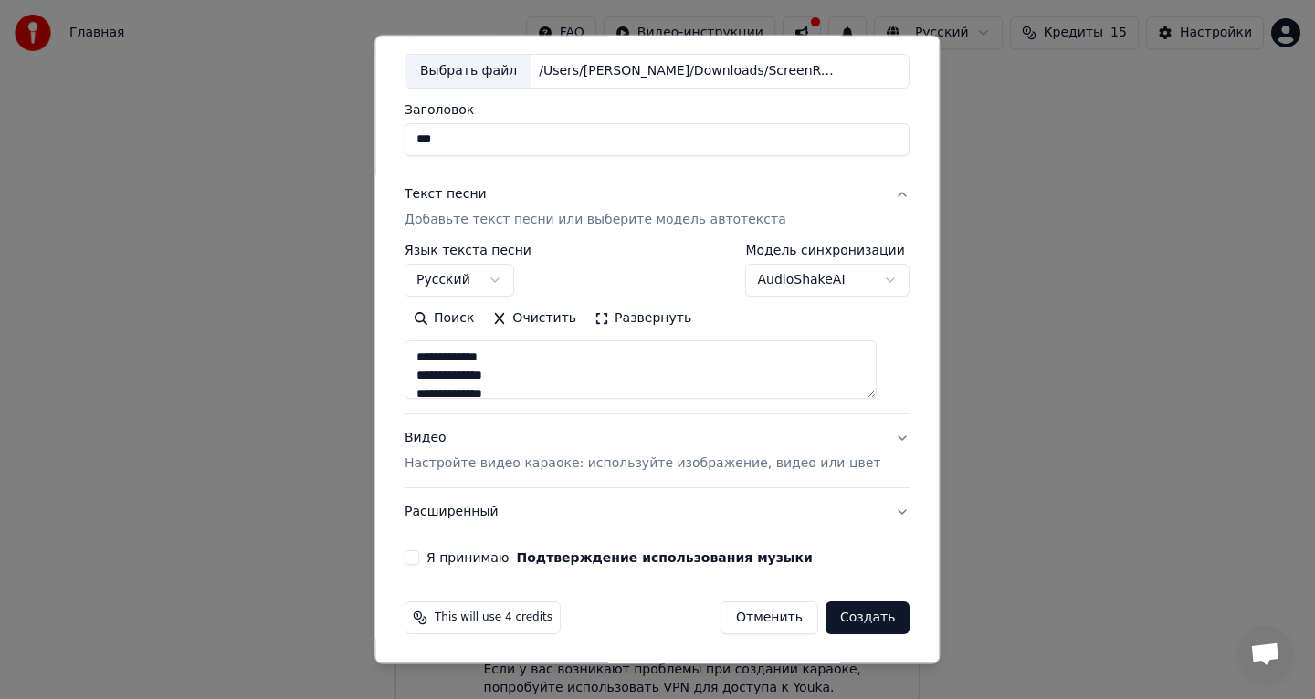
click at [886, 512] on button "Расширенный" at bounding box center [657, 512] width 505 height 47
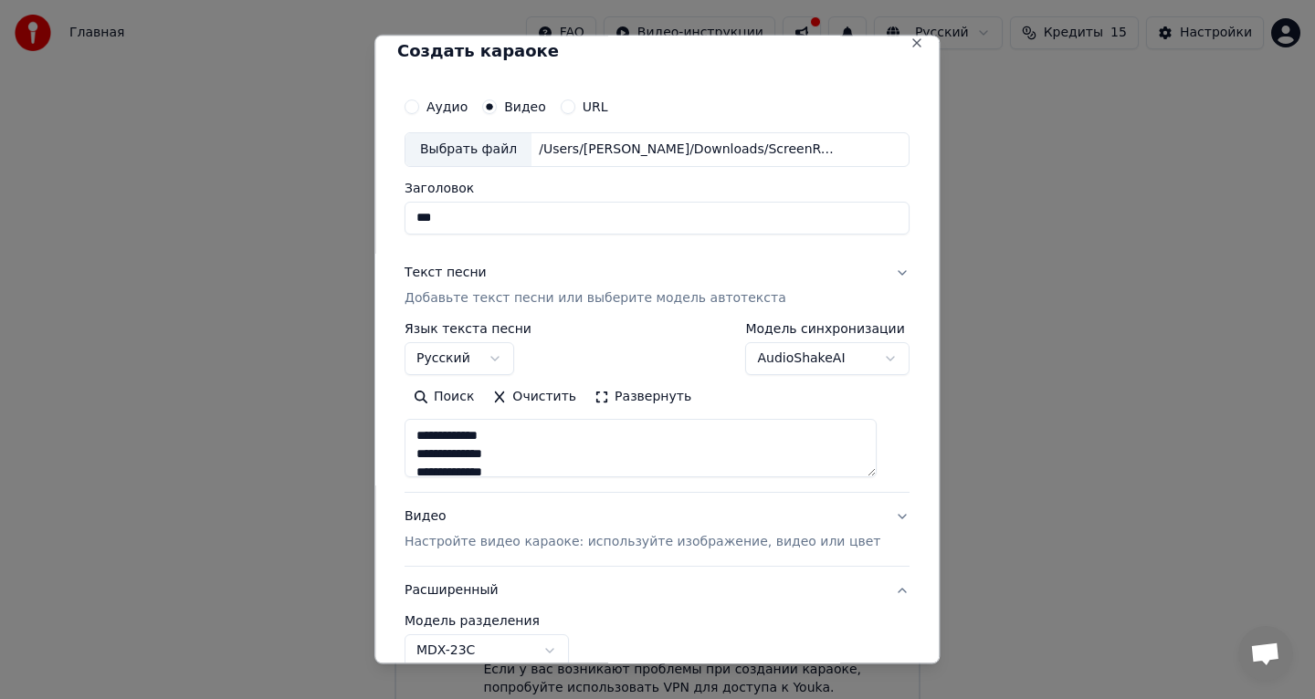
scroll to position [0, 0]
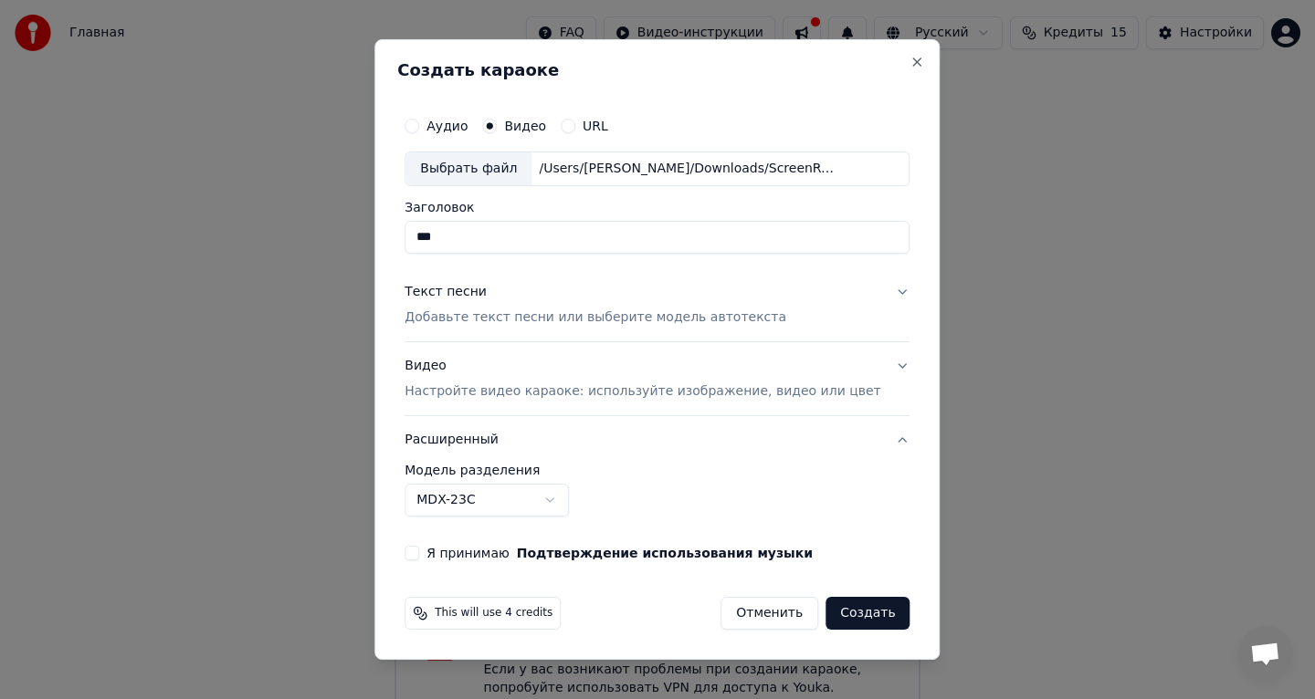
click at [885, 439] on button "Расширенный" at bounding box center [657, 439] width 505 height 47
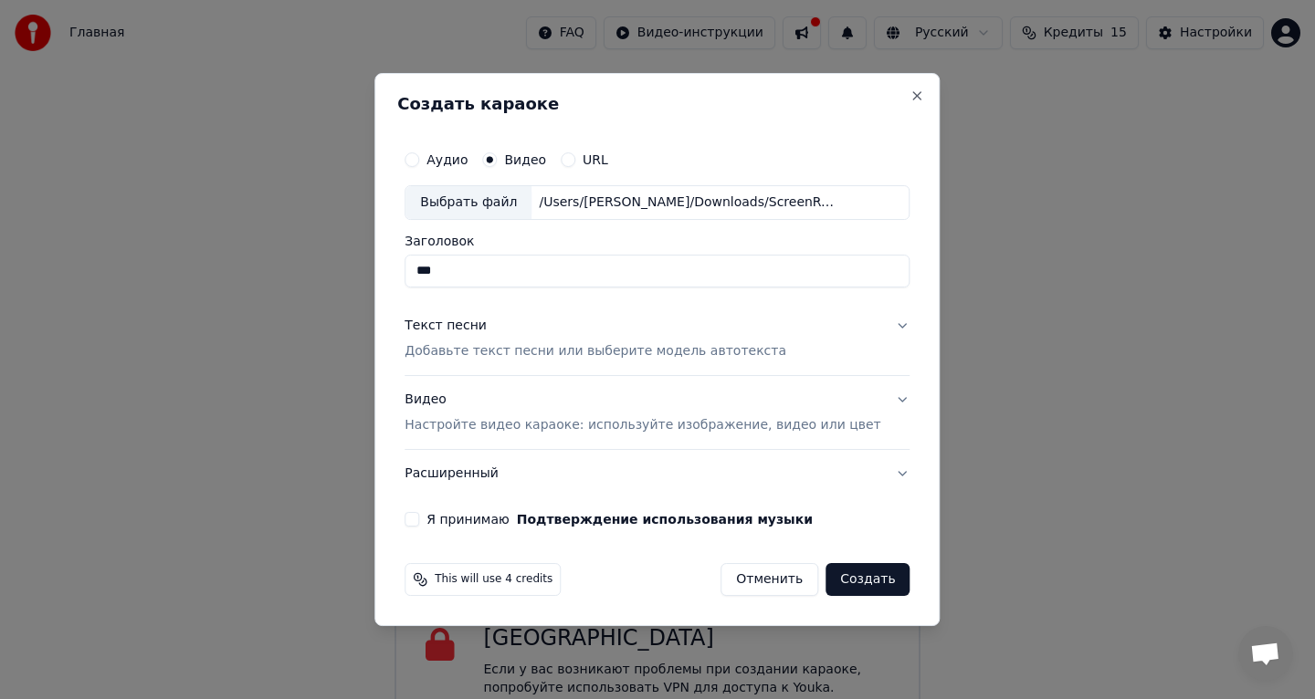
click at [564, 271] on input "**" at bounding box center [657, 271] width 505 height 33
click at [470, 330] on div "Текст песни" at bounding box center [446, 326] width 82 height 18
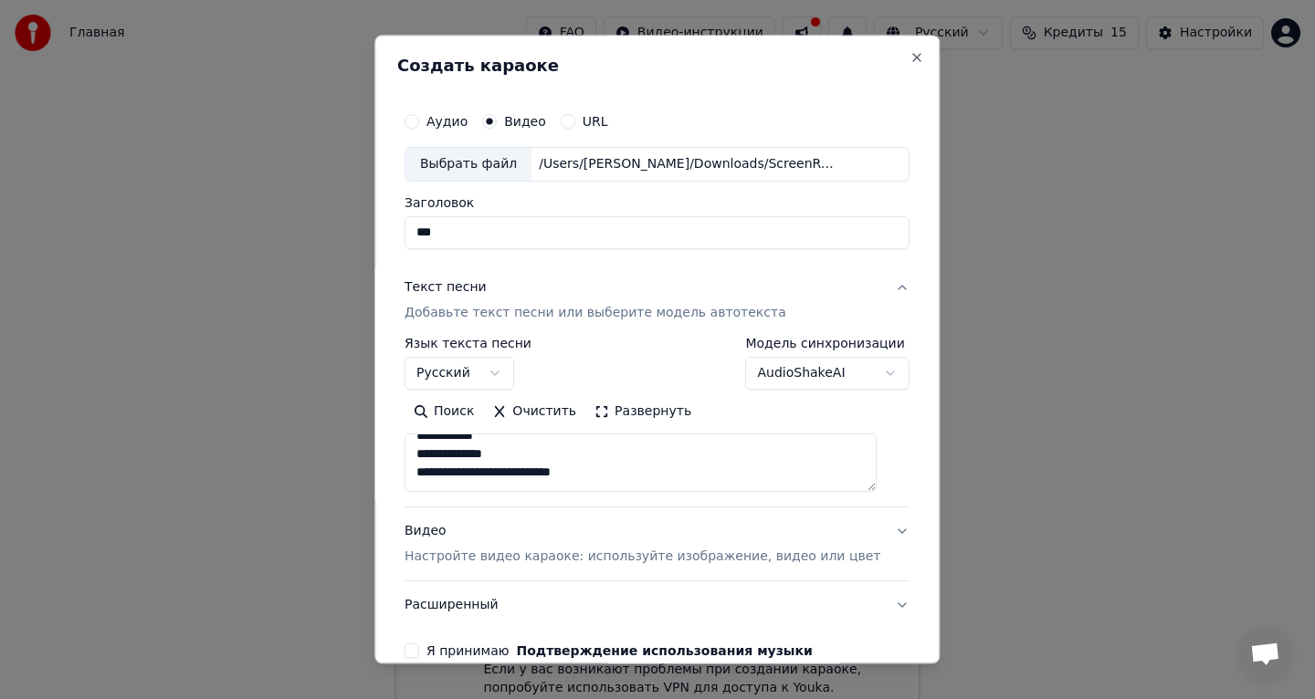
scroll to position [501, 0]
drag, startPoint x: 622, startPoint y: 460, endPoint x: 541, endPoint y: 460, distance: 81.3
click at [541, 460] on textarea at bounding box center [641, 463] width 472 height 58
click at [449, 237] on input "**" at bounding box center [657, 232] width 505 height 33
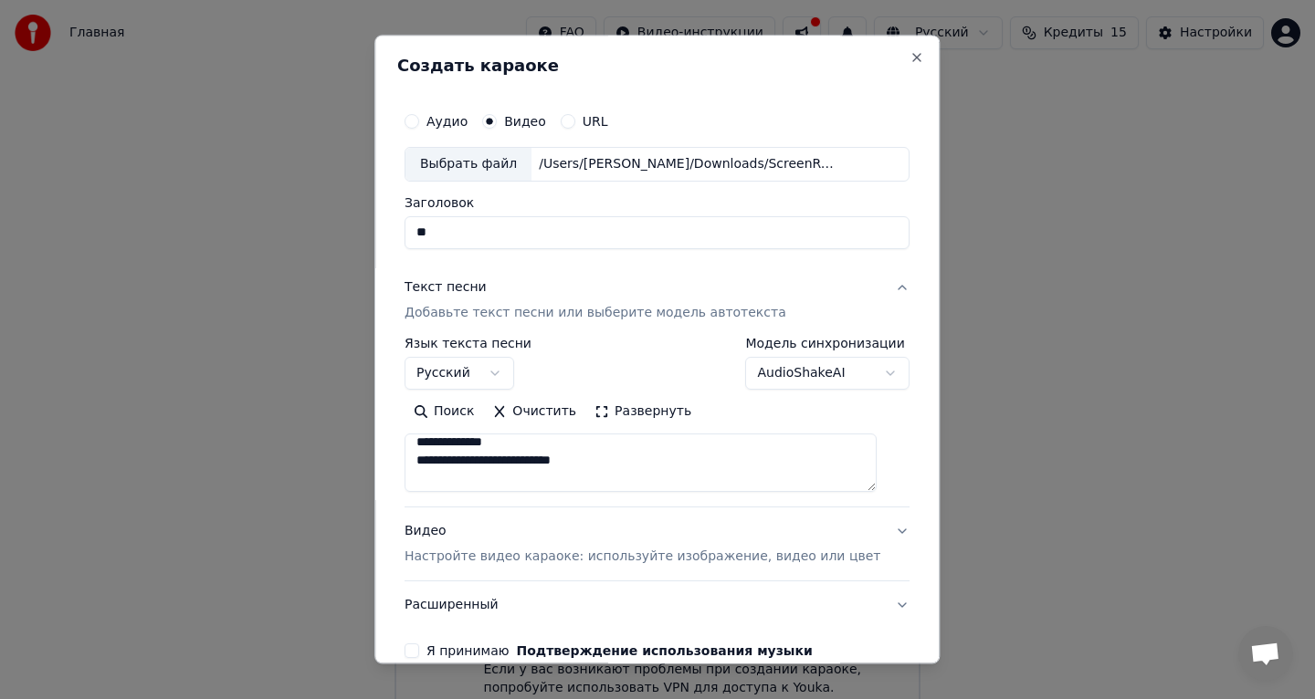
type input "*"
click at [462, 239] on input "Заголовок" at bounding box center [657, 232] width 505 height 33
type input "*"
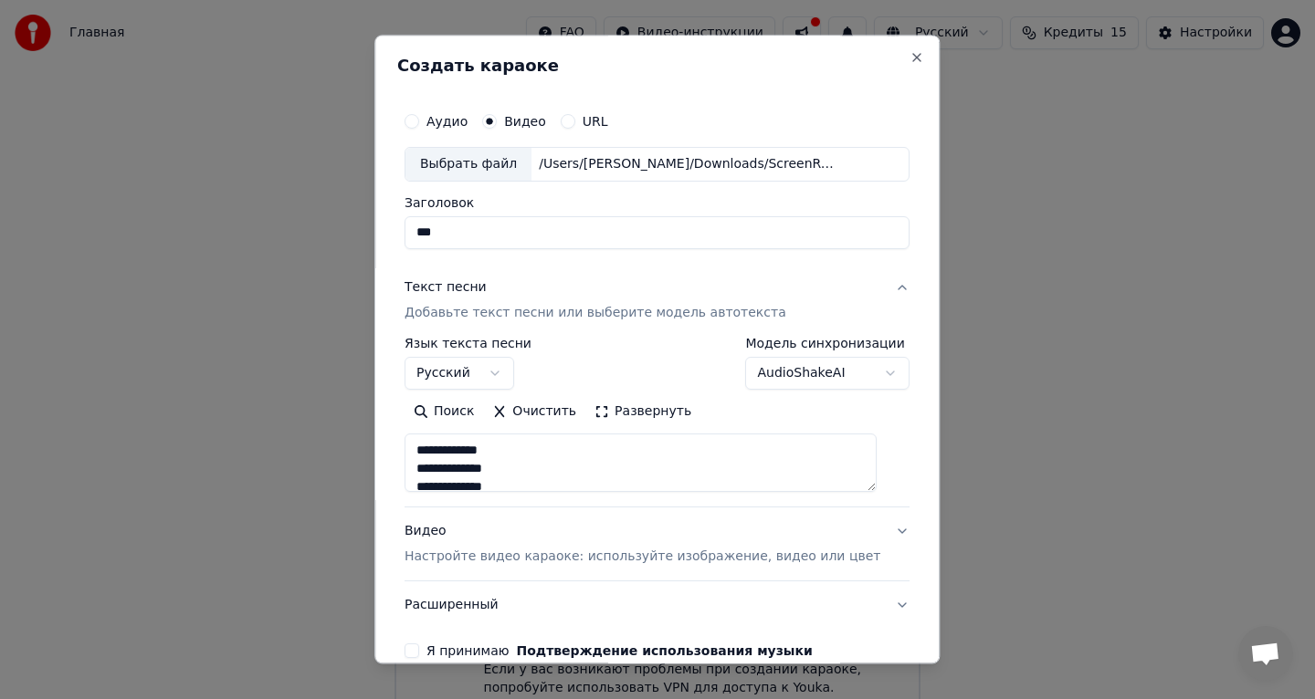
drag, startPoint x: 463, startPoint y: 240, endPoint x: 399, endPoint y: 237, distance: 64.0
click at [399, 237] on div "**********" at bounding box center [656, 349] width 565 height 629
click at [477, 234] on input "**" at bounding box center [657, 232] width 505 height 33
paste input "***"
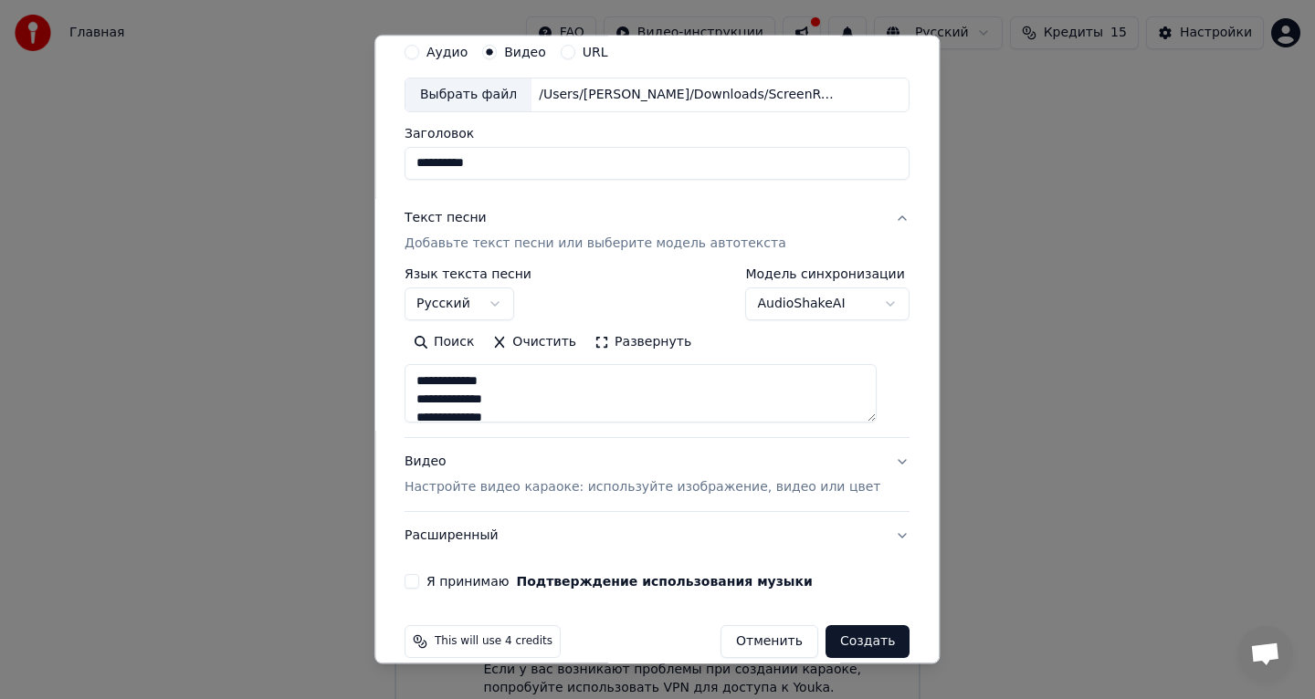
scroll to position [93, 0]
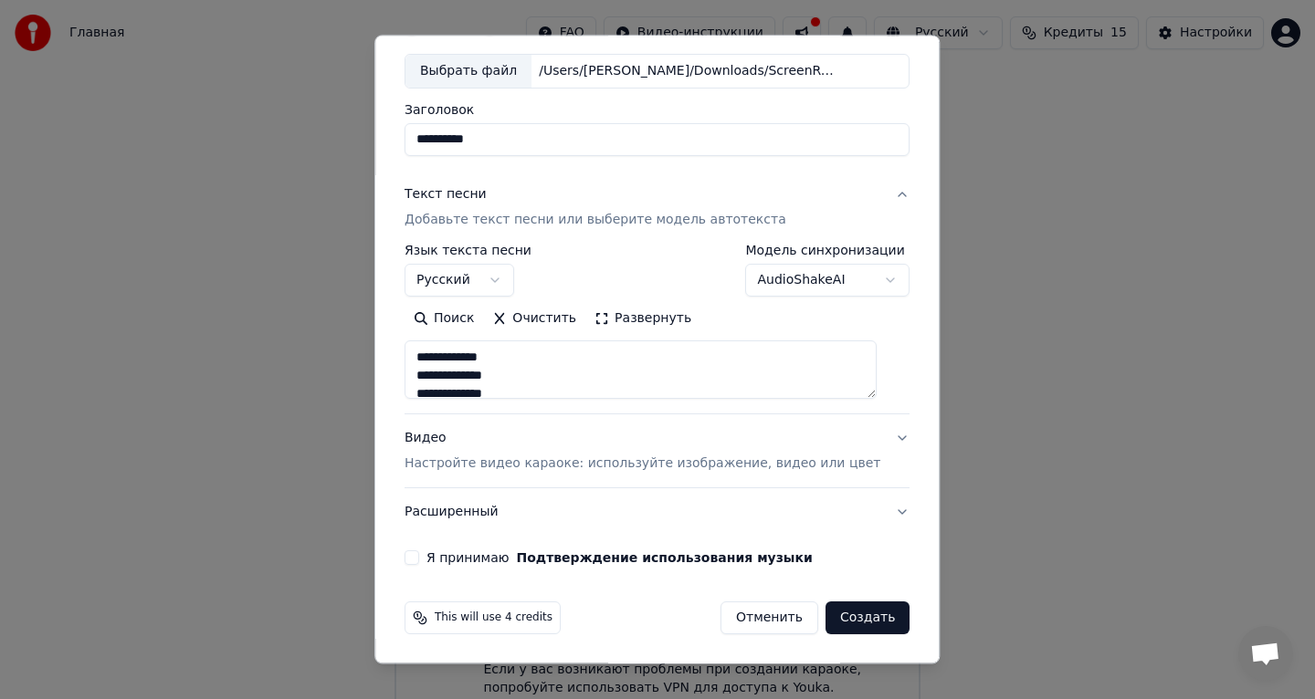
type input "**********"
click at [846, 624] on button "Создать" at bounding box center [867, 618] width 84 height 33
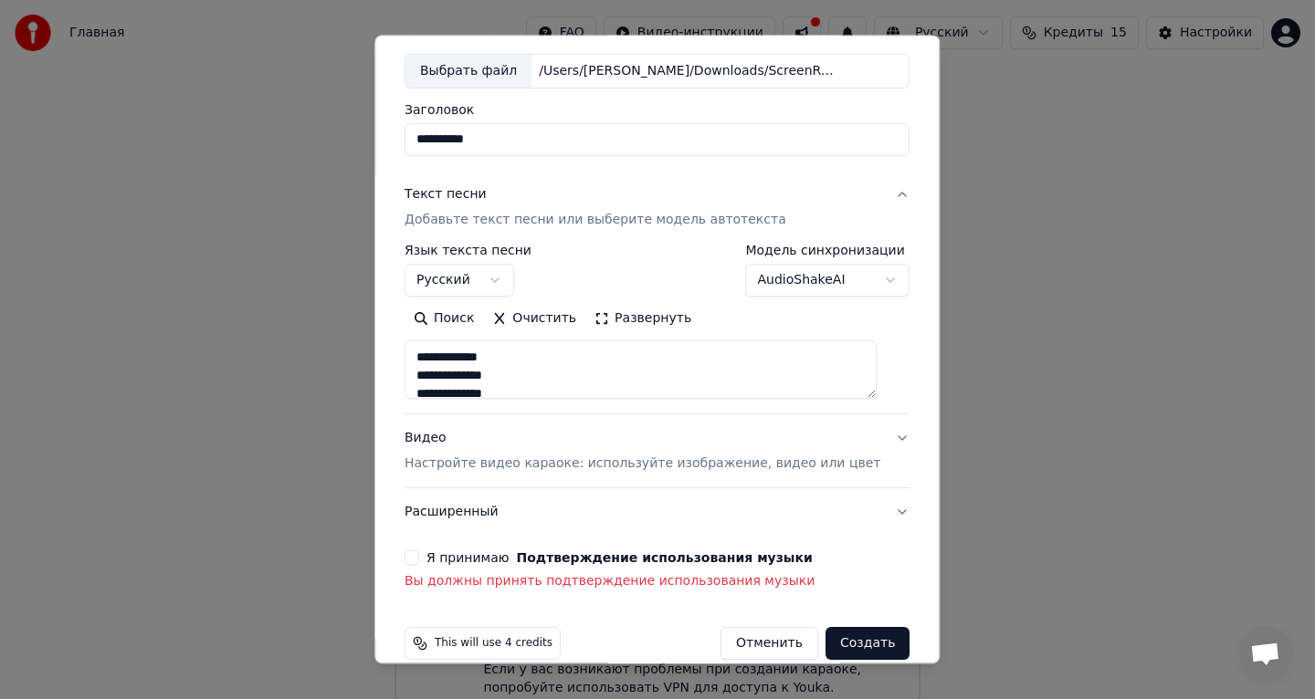
click at [419, 556] on button "Я принимаю Подтверждение использования музыки" at bounding box center [412, 558] width 15 height 15
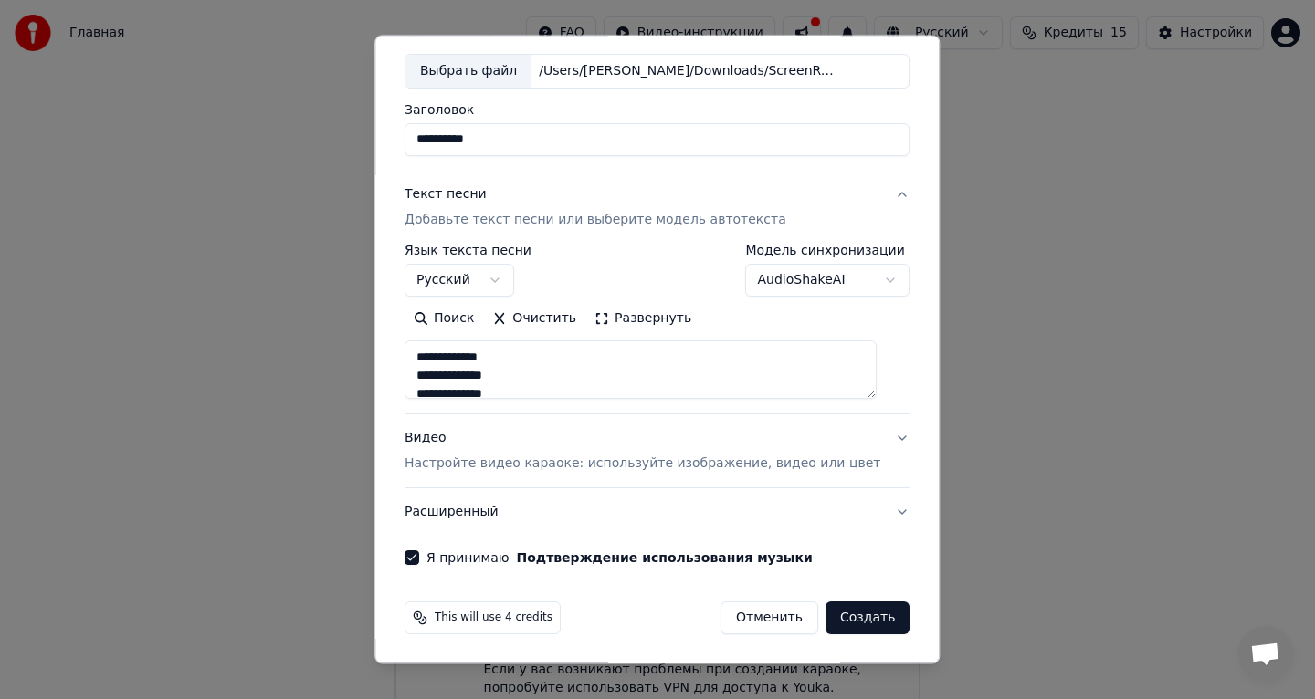
click at [856, 617] on button "Создать" at bounding box center [867, 618] width 84 height 33
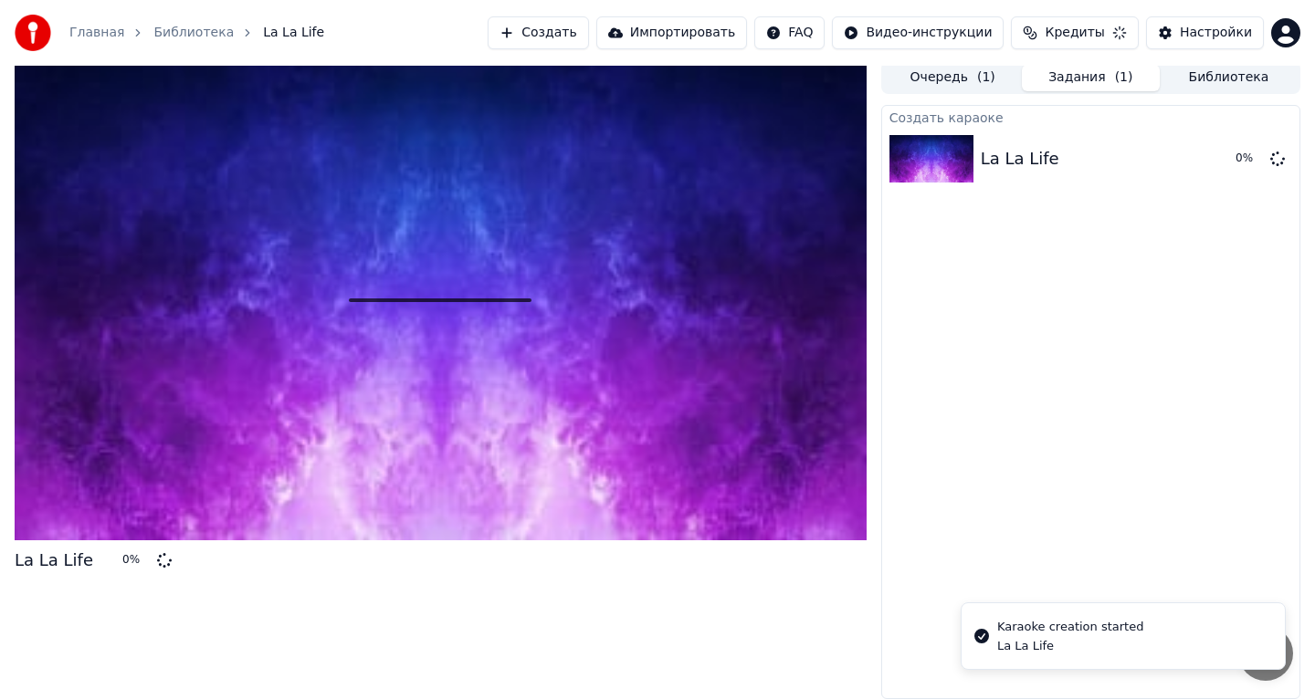
scroll to position [5, 0]
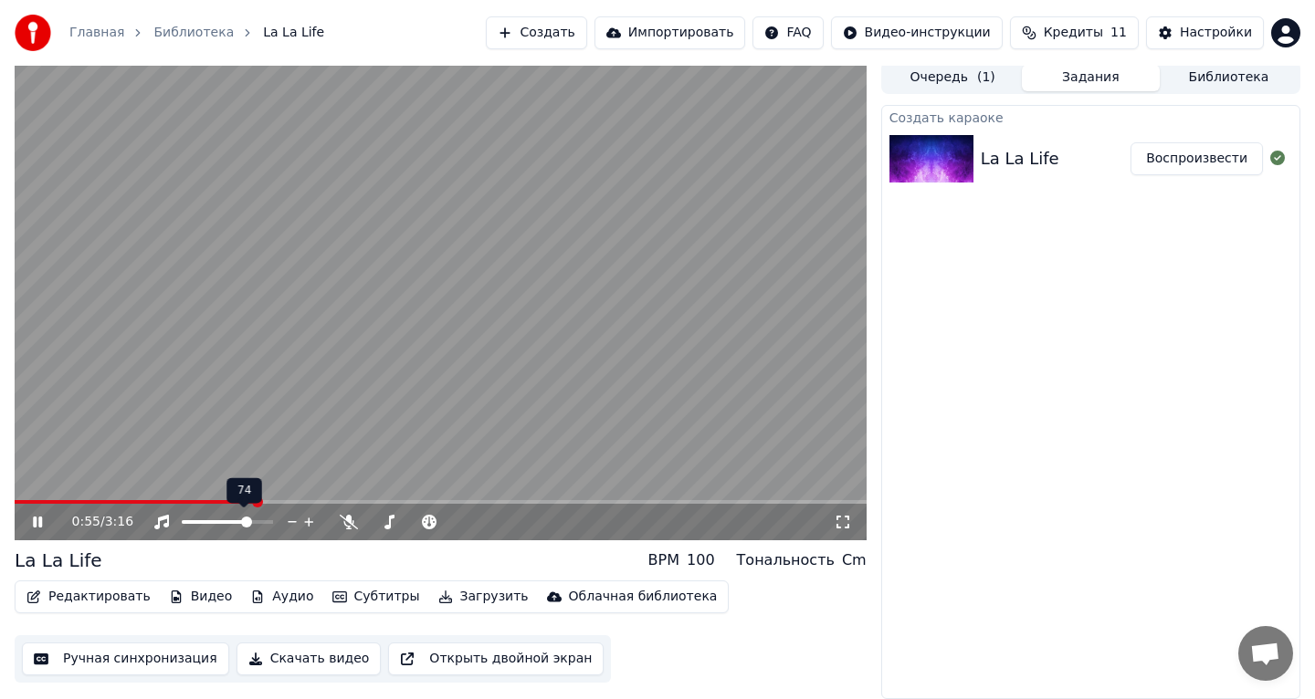
click at [247, 522] on span at bounding box center [246, 522] width 11 height 11
click at [273, 522] on span at bounding box center [267, 522] width 11 height 11
click at [310, 520] on icon at bounding box center [308, 522] width 17 height 18
click at [293, 521] on icon at bounding box center [292, 522] width 9 height 2
click at [308, 522] on icon at bounding box center [308, 522] width 9 height 9
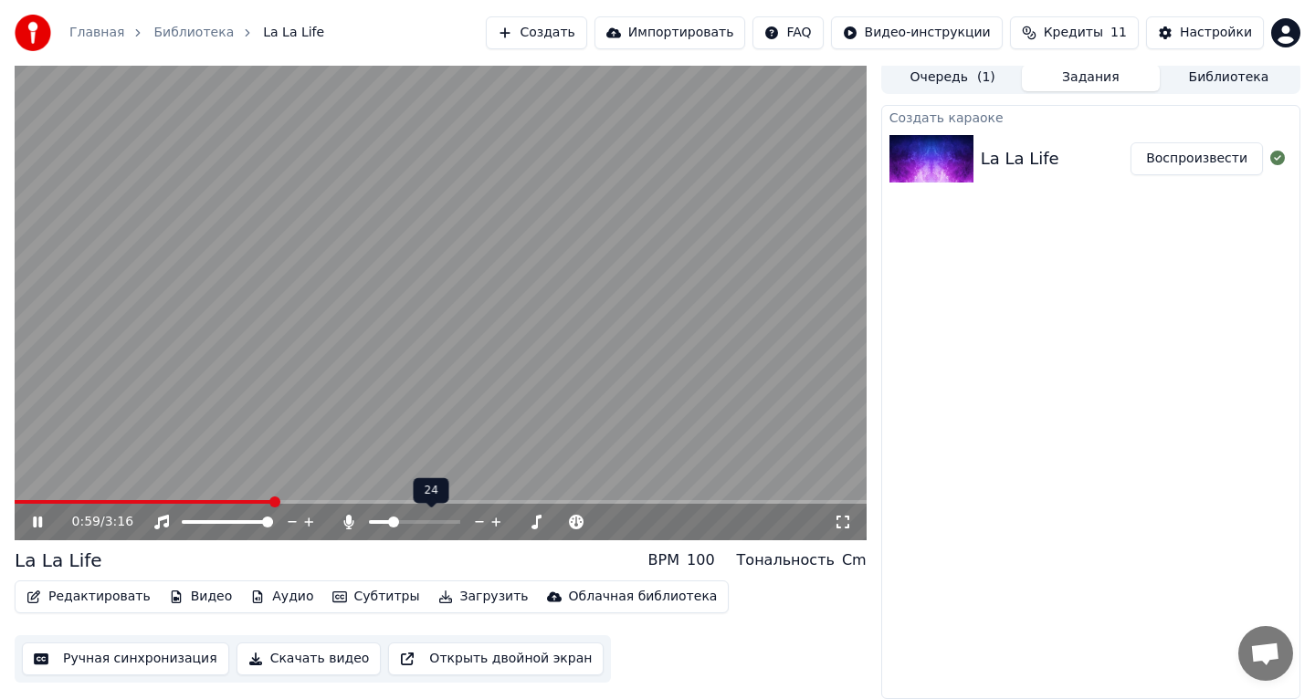
click at [390, 521] on span at bounding box center [393, 522] width 11 height 11
click at [462, 521] on span at bounding box center [454, 522] width 91 height 4
click at [472, 521] on span at bounding box center [454, 522] width 91 height 4
click at [430, 520] on span at bounding box center [420, 522] width 23 height 4
click at [455, 520] on span at bounding box center [454, 522] width 91 height 4
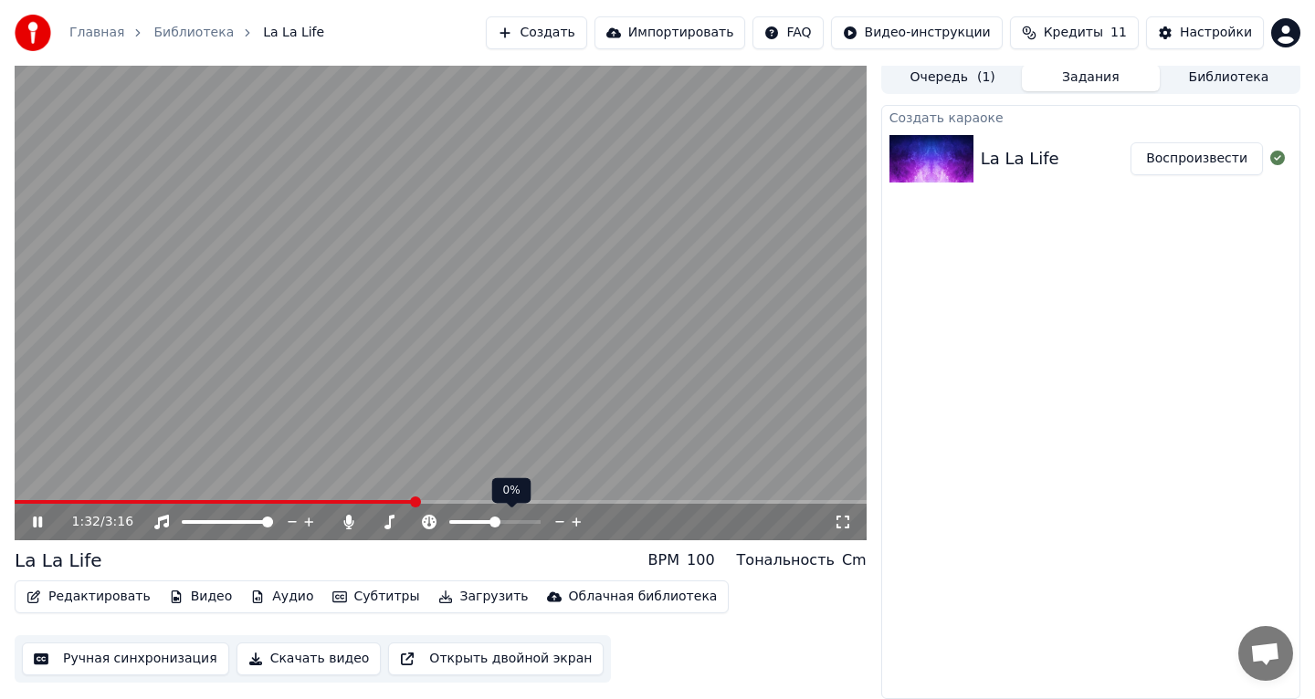
click at [510, 523] on span at bounding box center [494, 522] width 91 height 4
click at [491, 523] on div at bounding box center [511, 522] width 147 height 18
click at [498, 520] on span at bounding box center [480, 522] width 62 height 4
click at [559, 524] on icon at bounding box center [560, 522] width 17 height 18
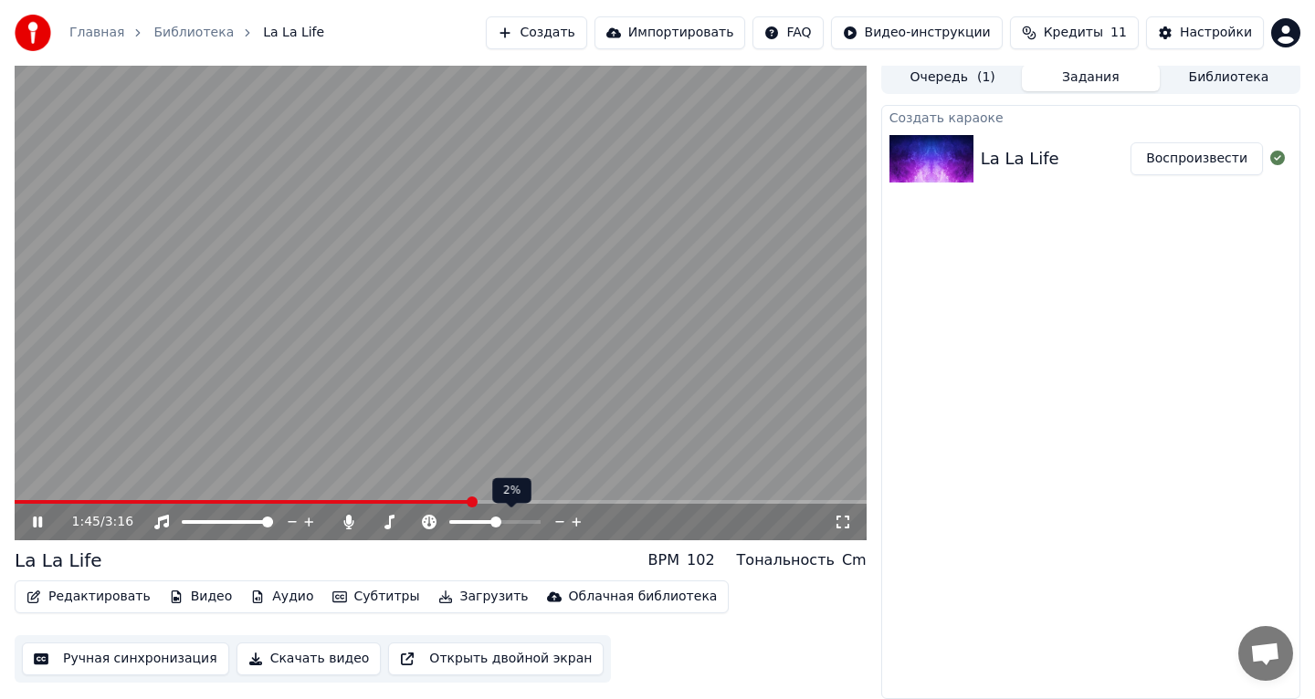
click at [559, 524] on icon at bounding box center [560, 522] width 17 height 18
click at [1202, 30] on div "Настройки" at bounding box center [1216, 33] width 72 height 18
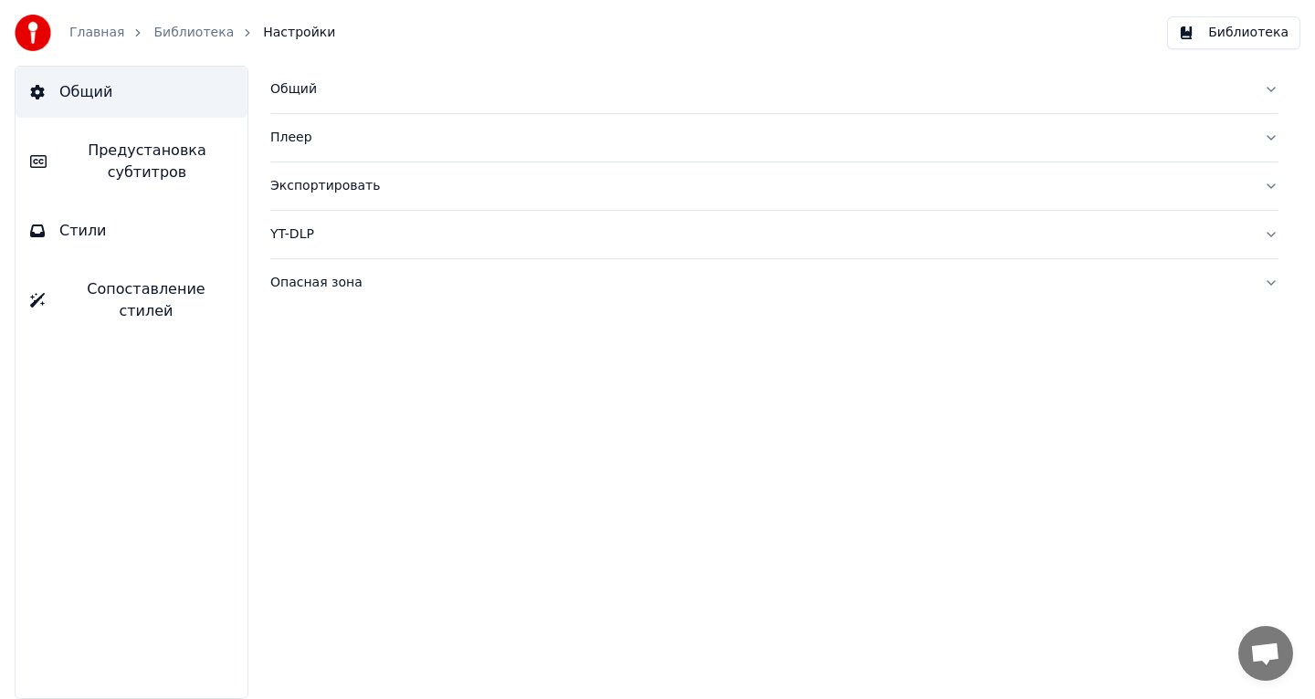
click at [205, 33] on link "Библиотека" at bounding box center [193, 33] width 80 height 18
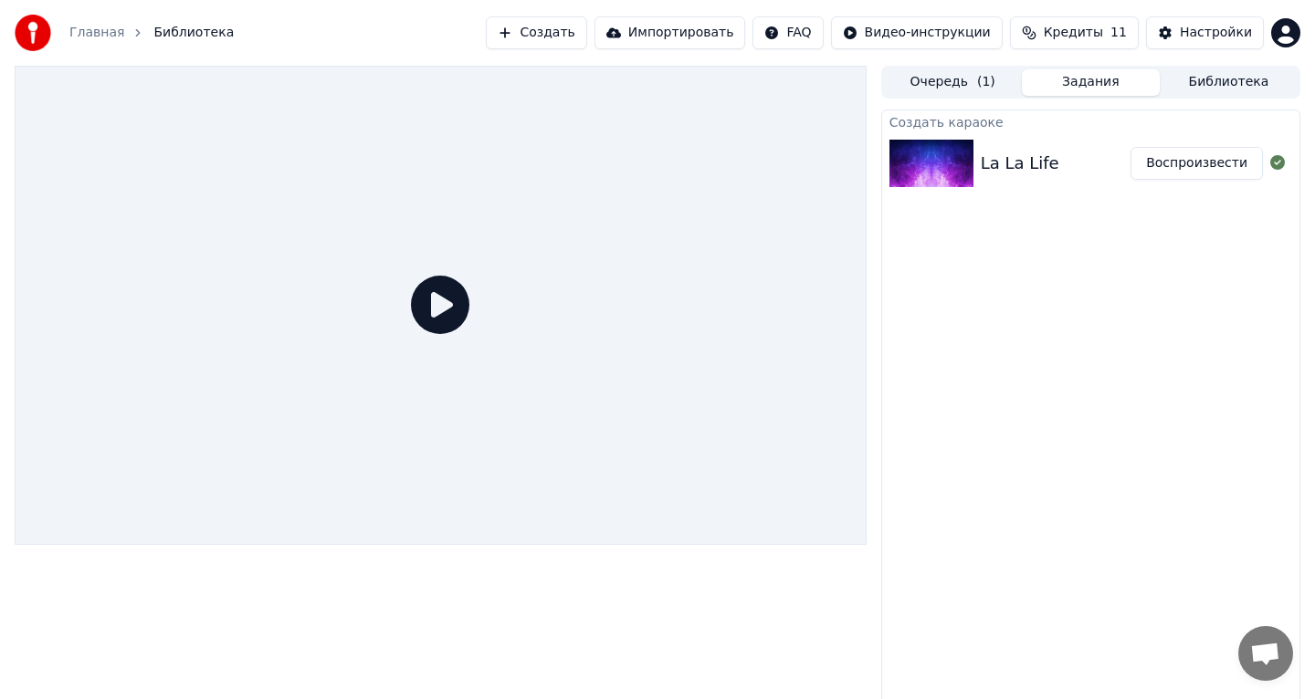
click at [448, 300] on icon at bounding box center [440, 305] width 58 height 58
click at [1027, 157] on div "La La Life" at bounding box center [1020, 164] width 79 height 26
click at [1178, 167] on button "Воспроизвести" at bounding box center [1196, 163] width 132 height 33
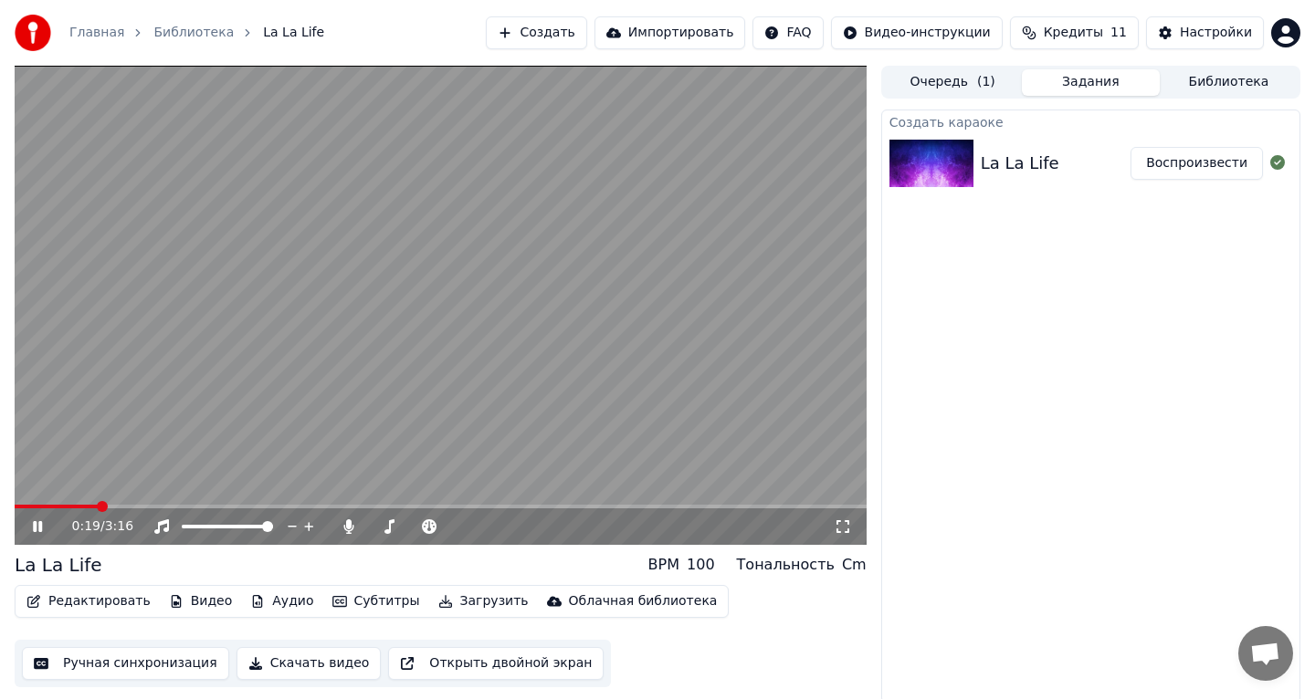
click at [1084, 85] on button "Задания" at bounding box center [1091, 82] width 138 height 26
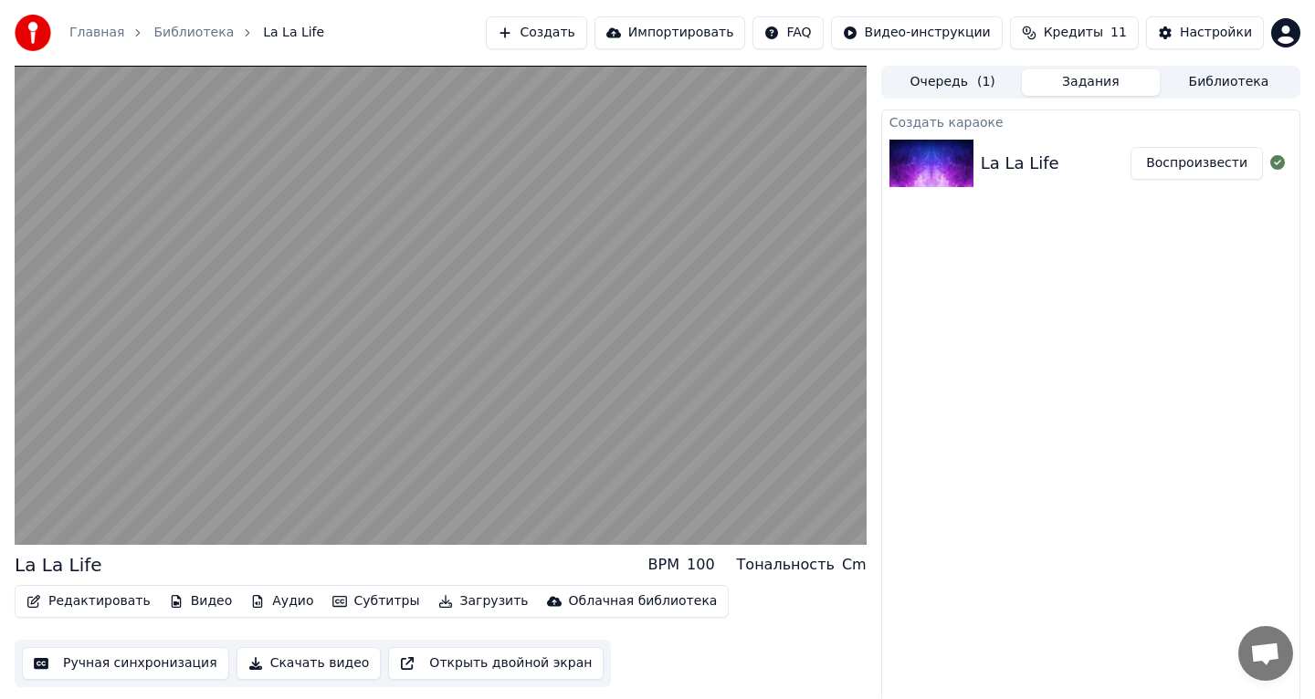
click at [972, 84] on button "Очередь ( 1 )" at bounding box center [953, 82] width 138 height 26
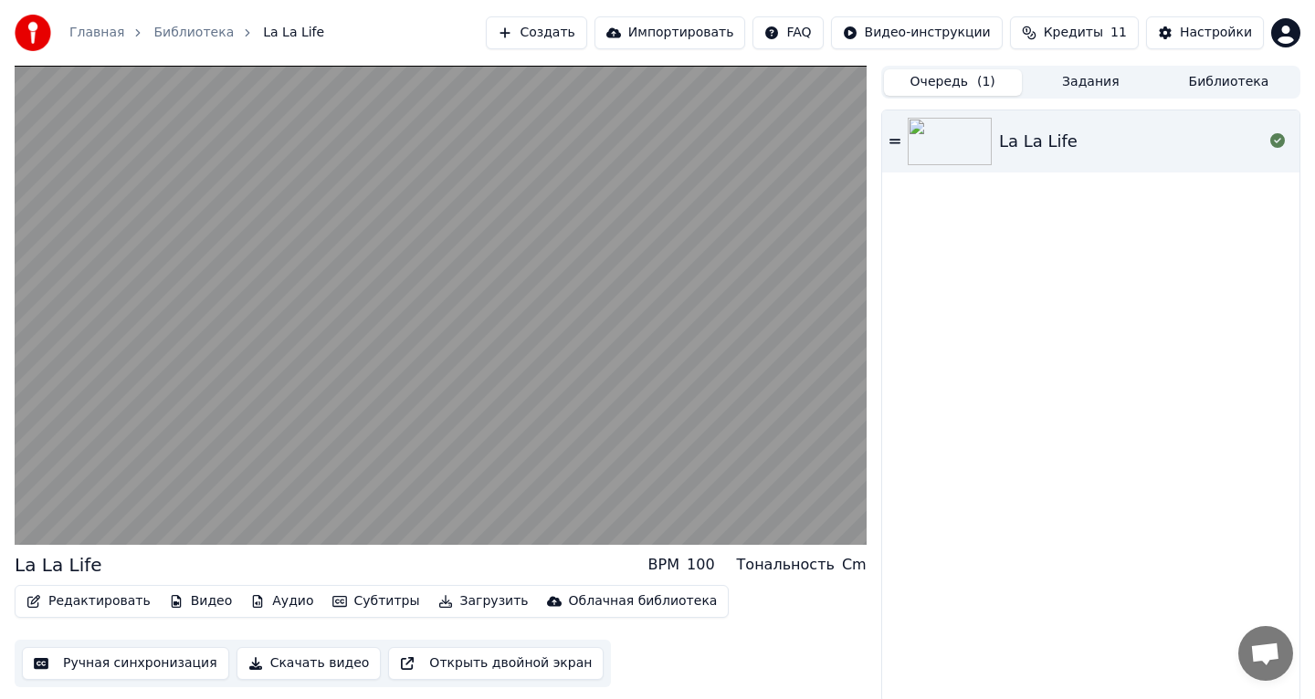
click at [1084, 81] on button "Задания" at bounding box center [1091, 82] width 138 height 26
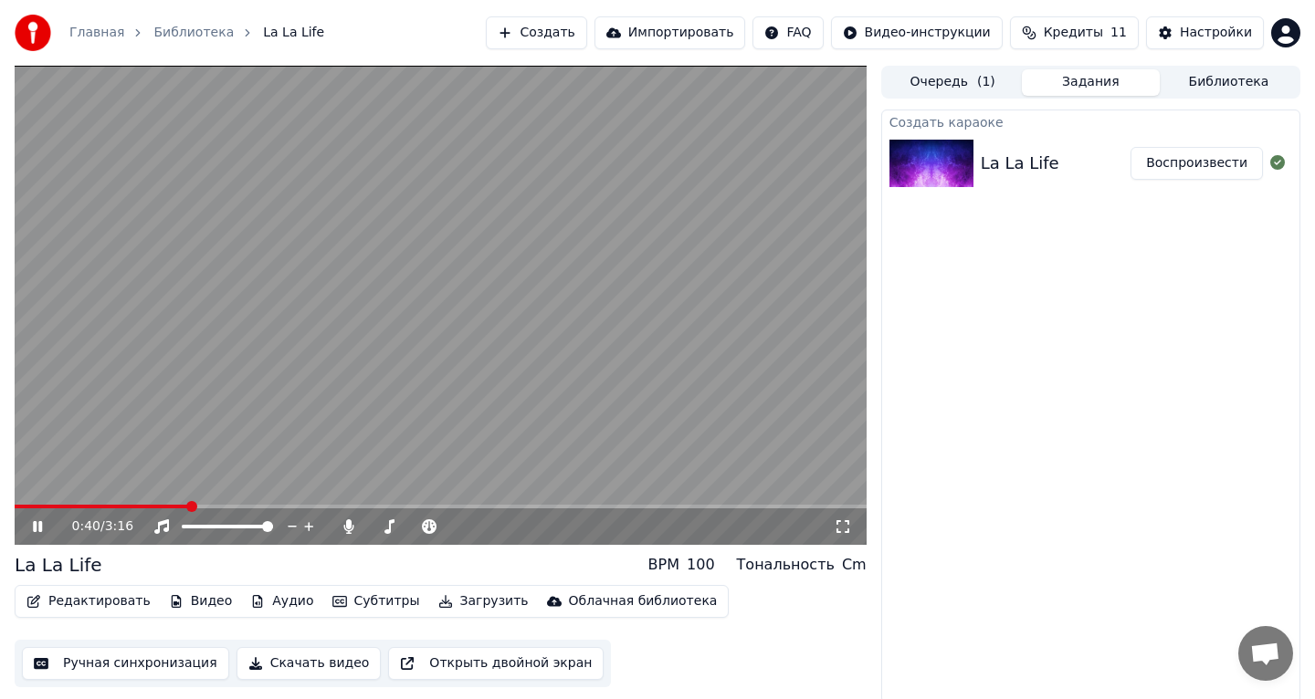
scroll to position [5, 0]
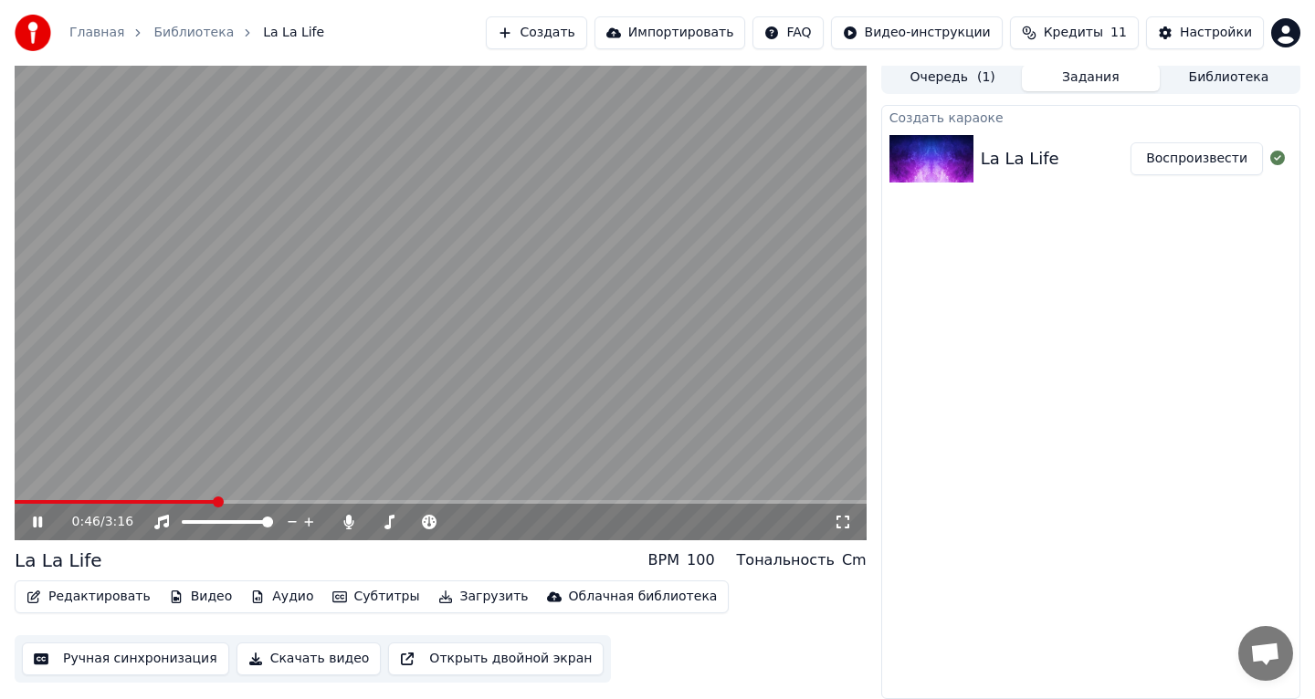
click at [853, 562] on div "Cm" at bounding box center [854, 561] width 25 height 22
click at [15, 503] on span at bounding box center [20, 502] width 11 height 11
click at [23, 504] on span at bounding box center [28, 502] width 11 height 11
click at [35, 524] on icon at bounding box center [37, 522] width 9 height 11
click at [34, 524] on icon at bounding box center [37, 522] width 11 height 13
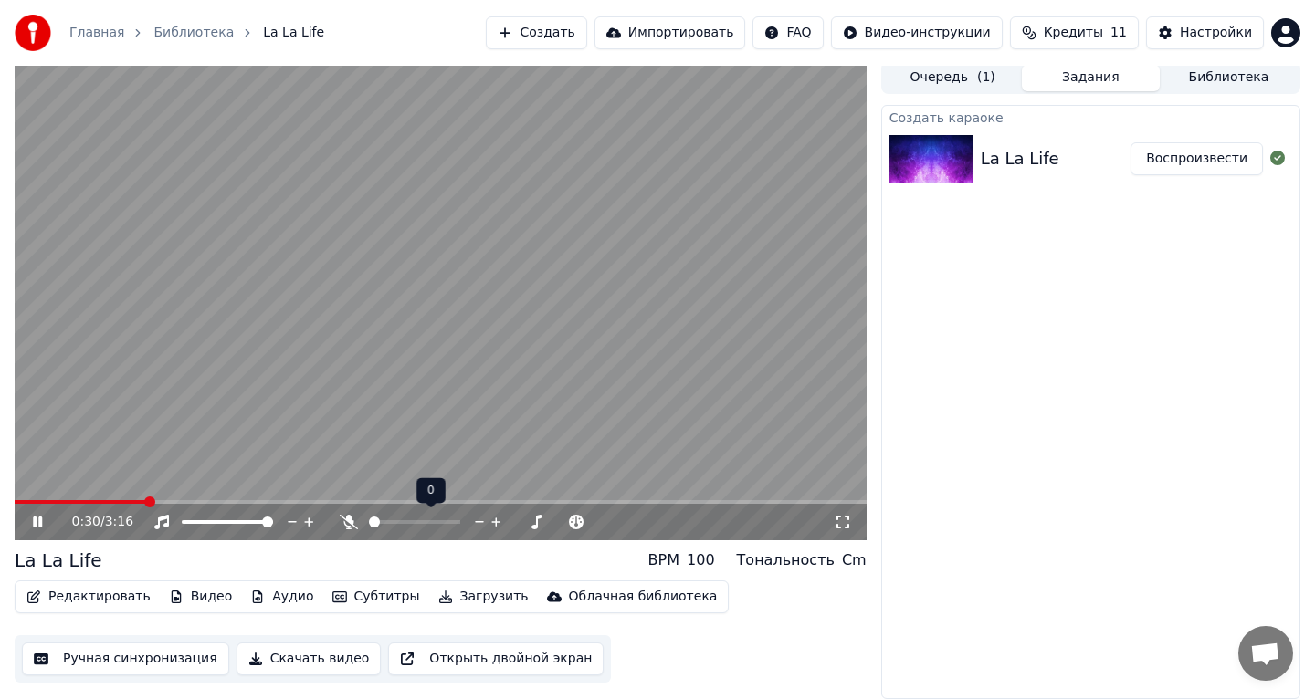
click at [369, 520] on span at bounding box center [374, 522] width 11 height 11
click at [480, 524] on div at bounding box center [471, 522] width 147 height 18
click at [477, 523] on span at bounding box center [474, 522] width 11 height 11
click at [389, 522] on span at bounding box center [414, 522] width 91 height 4
click at [429, 521] on icon at bounding box center [429, 522] width 15 height 15
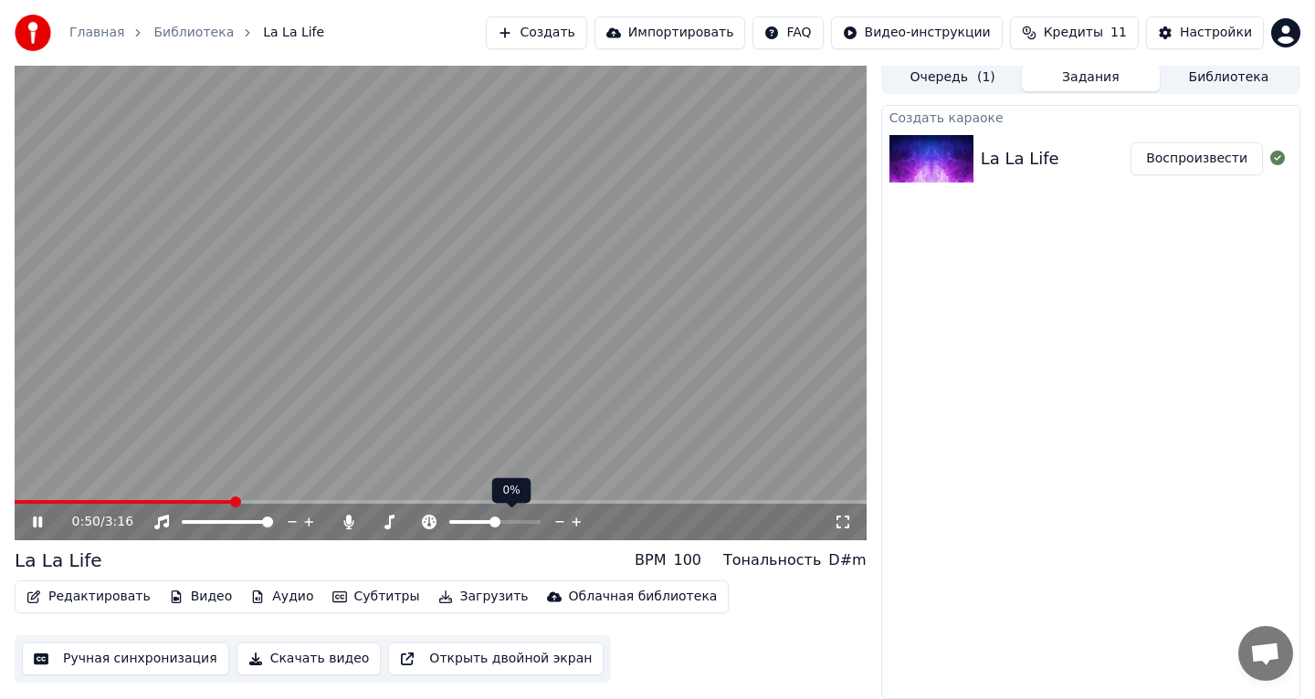
click at [514, 522] on span at bounding box center [494, 522] width 91 height 4
click at [474, 522] on span at bounding box center [482, 522] width 66 height 4
click at [501, 522] on span at bounding box center [494, 522] width 91 height 4
click at [495, 520] on span at bounding box center [472, 522] width 46 height 4
click at [339, 594] on button "Субтитры" at bounding box center [376, 597] width 102 height 26
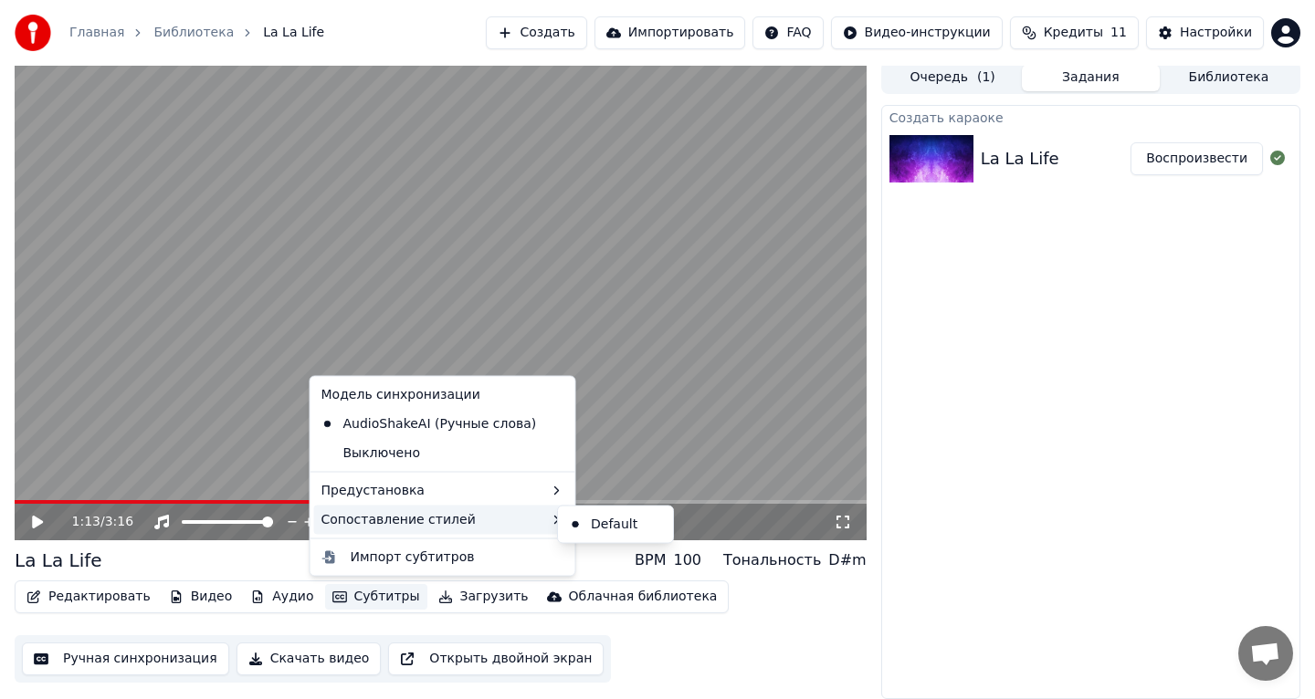
click at [497, 526] on div "Сопоставление стилей" at bounding box center [443, 519] width 258 height 29
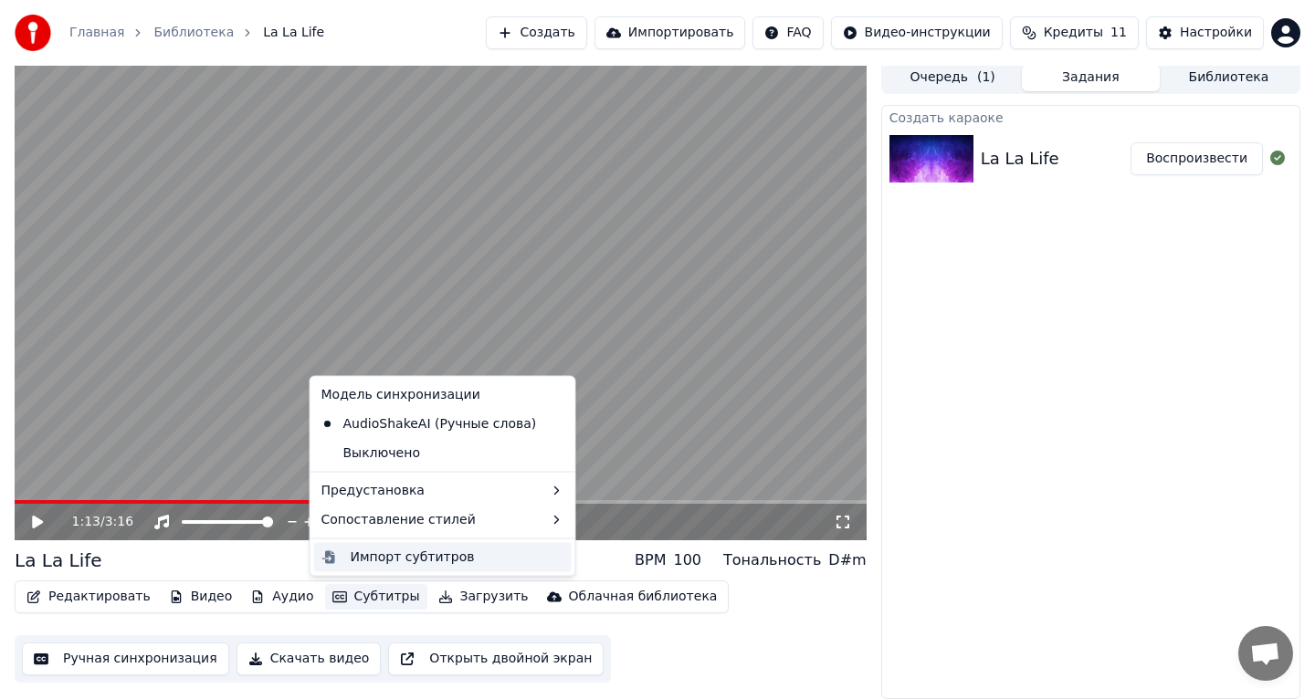
click at [483, 565] on div "Импорт субтитров" at bounding box center [458, 557] width 214 height 18
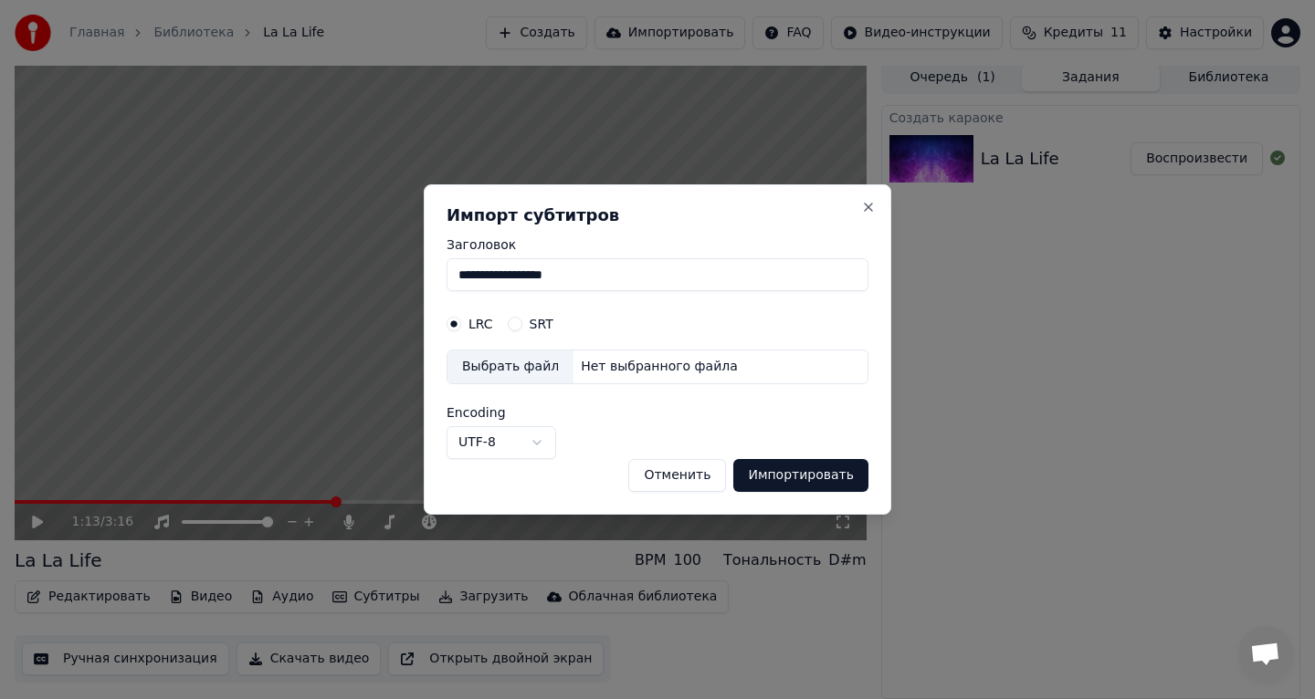
click at [698, 481] on button "Отменить" at bounding box center [677, 475] width 98 height 33
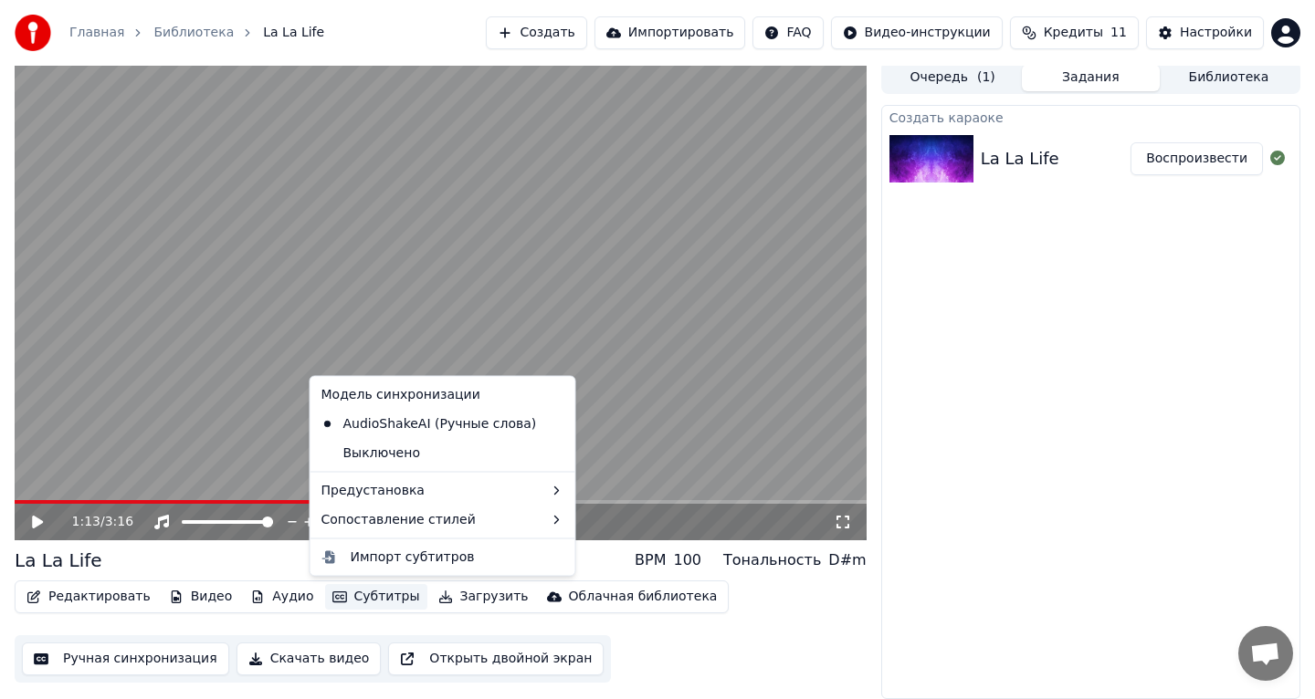
click at [373, 596] on button "Субтитры" at bounding box center [376, 597] width 102 height 26
click at [394, 561] on div "Импорт субтитров" at bounding box center [413, 557] width 124 height 18
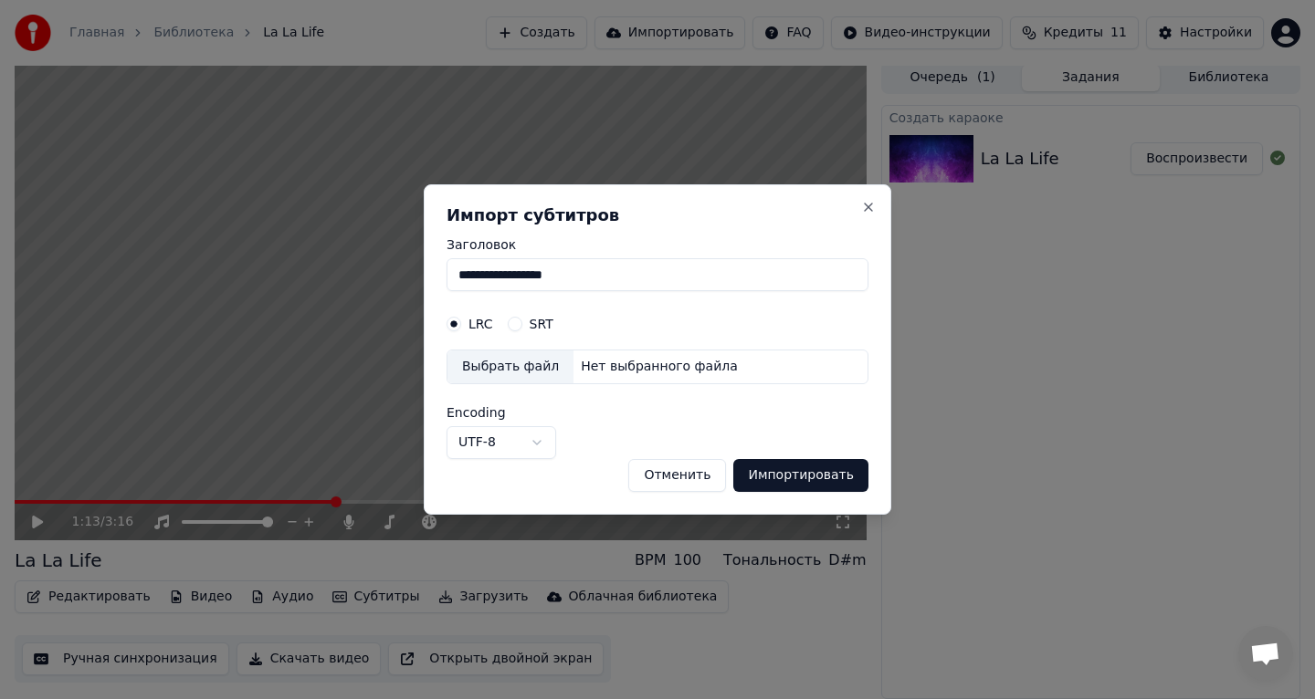
click at [677, 478] on button "Отменить" at bounding box center [677, 475] width 98 height 33
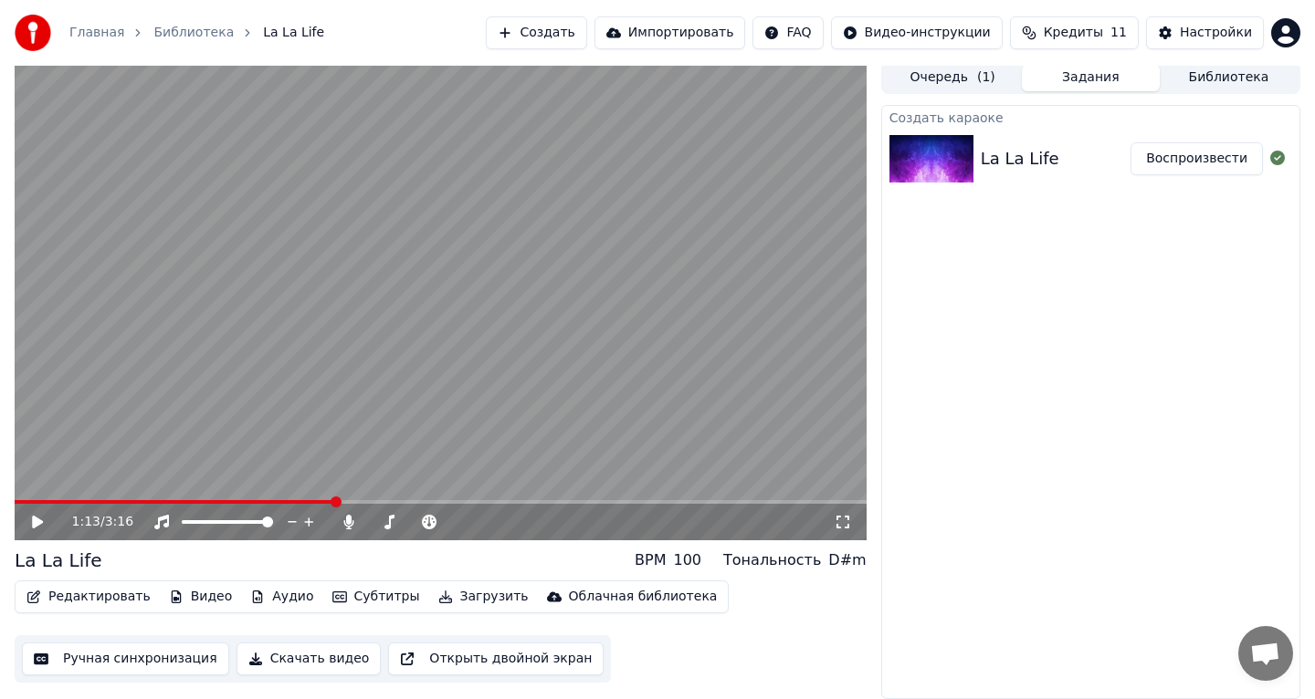
click at [382, 595] on button "Субтитры" at bounding box center [376, 597] width 102 height 26
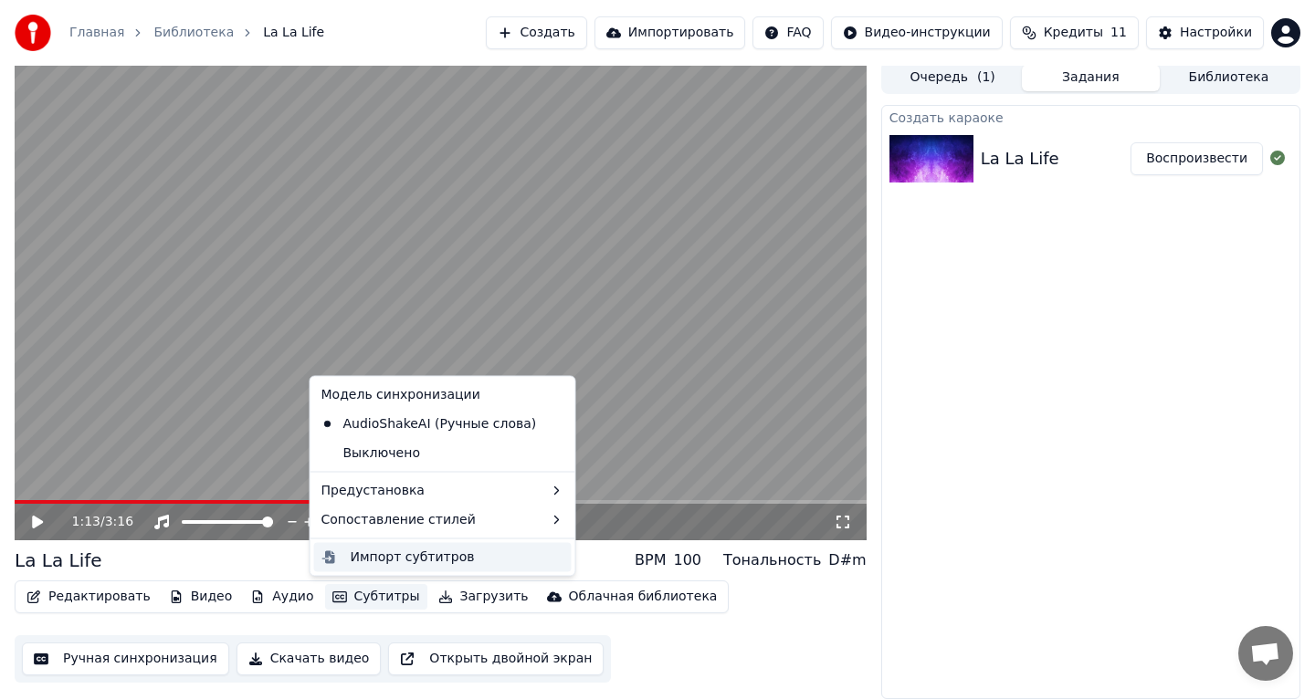
click at [420, 560] on div "Импорт субтитров" at bounding box center [413, 557] width 124 height 18
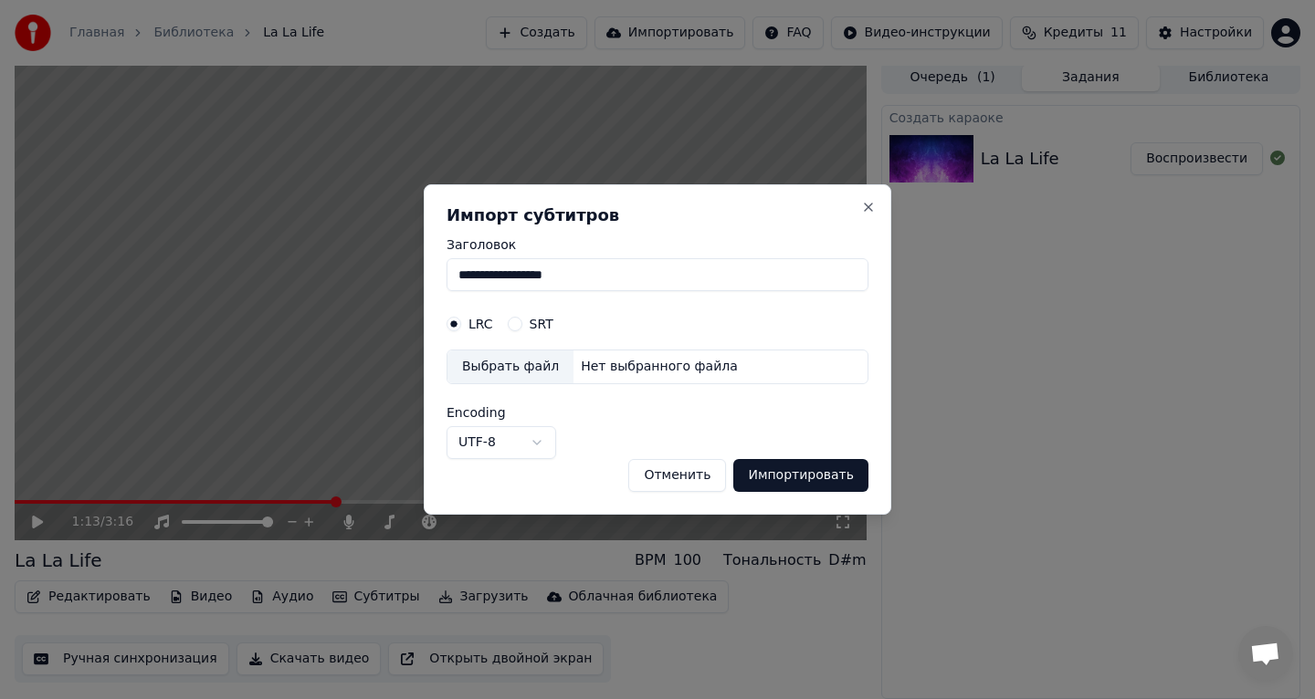
click at [504, 371] on div "Выбрать файл" at bounding box center [510, 367] width 126 height 33
click at [694, 482] on button "Отменить" at bounding box center [677, 475] width 98 height 33
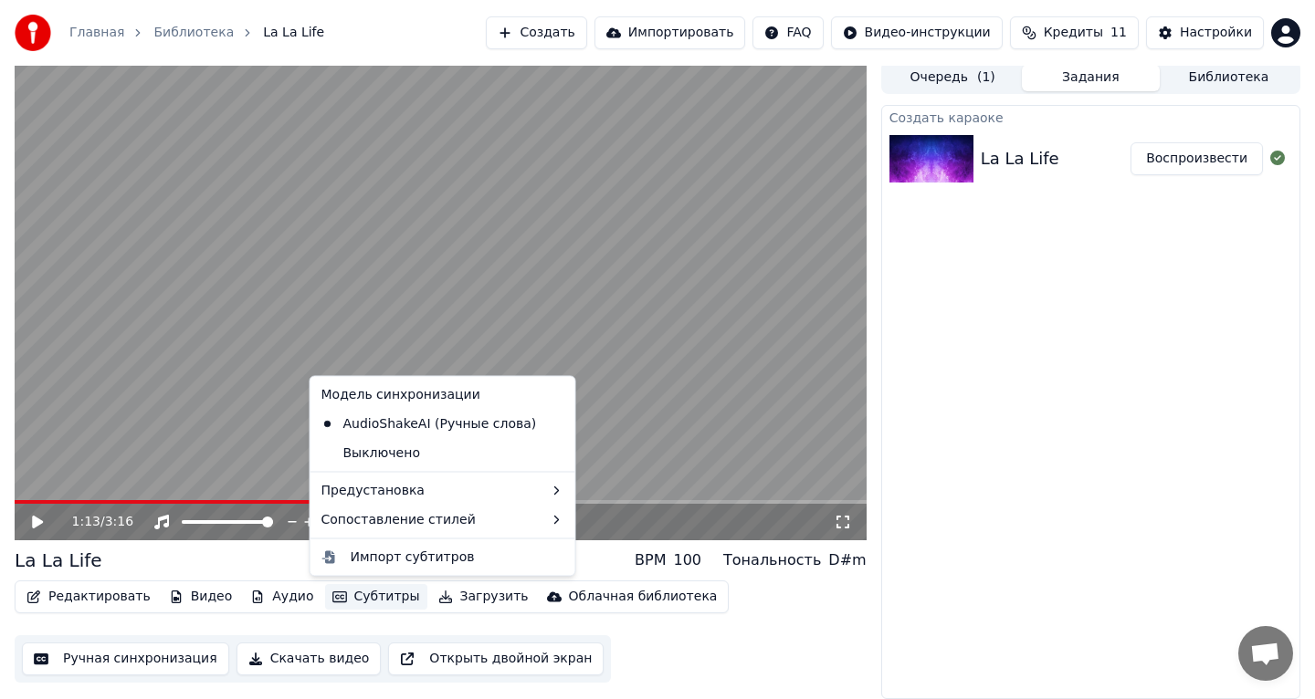
click at [355, 599] on button "Субтитры" at bounding box center [376, 597] width 102 height 26
click at [394, 560] on div "Импорт субтитров" at bounding box center [413, 557] width 124 height 18
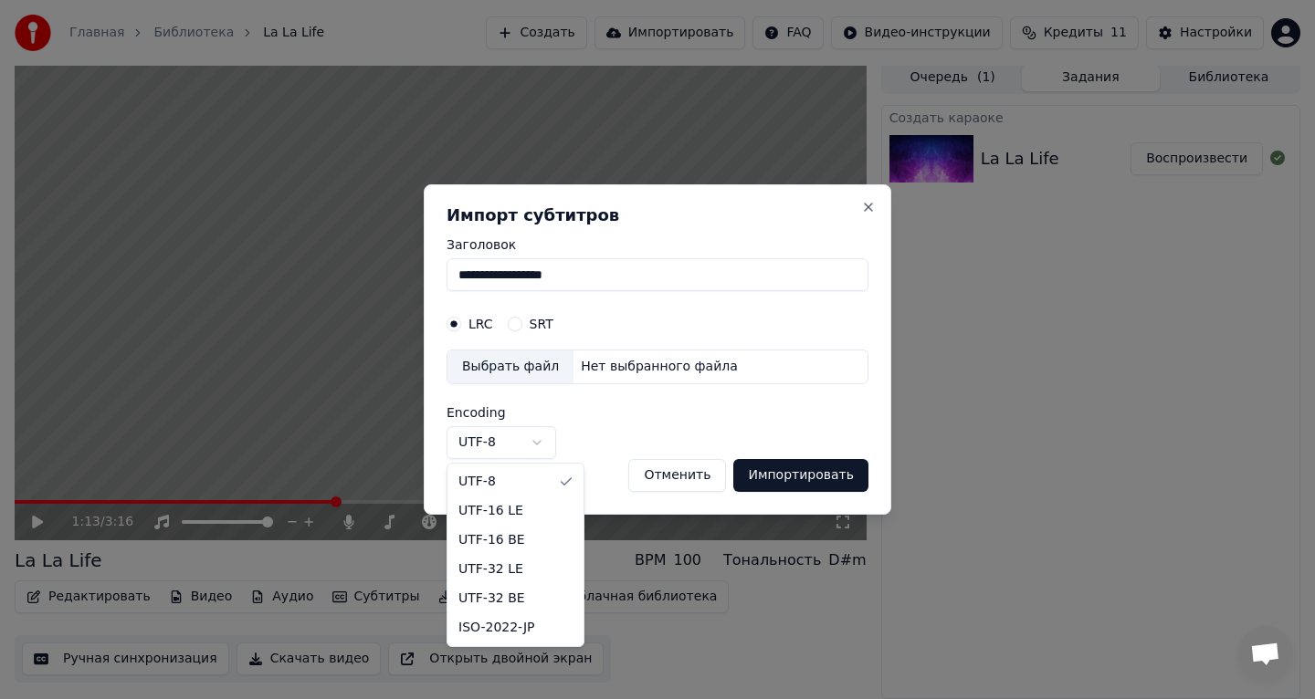
click at [541, 440] on body "**********" at bounding box center [657, 344] width 1315 height 699
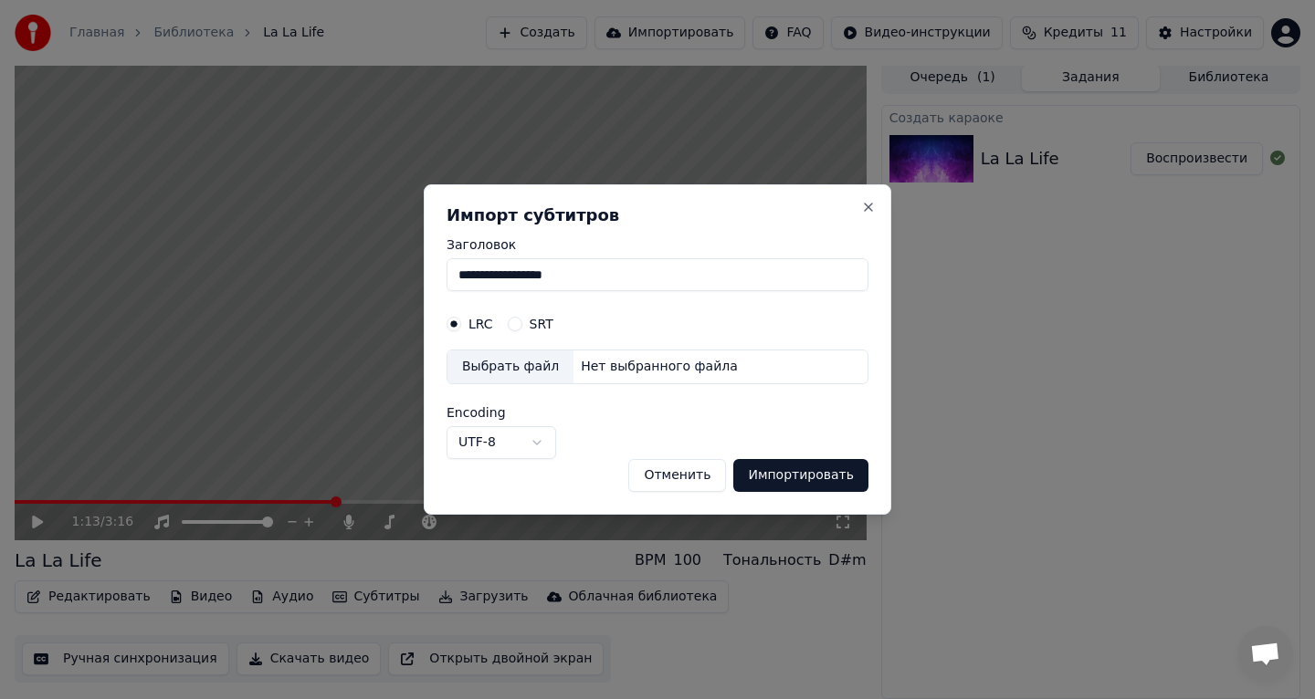
click at [701, 478] on button "Отменить" at bounding box center [677, 475] width 98 height 33
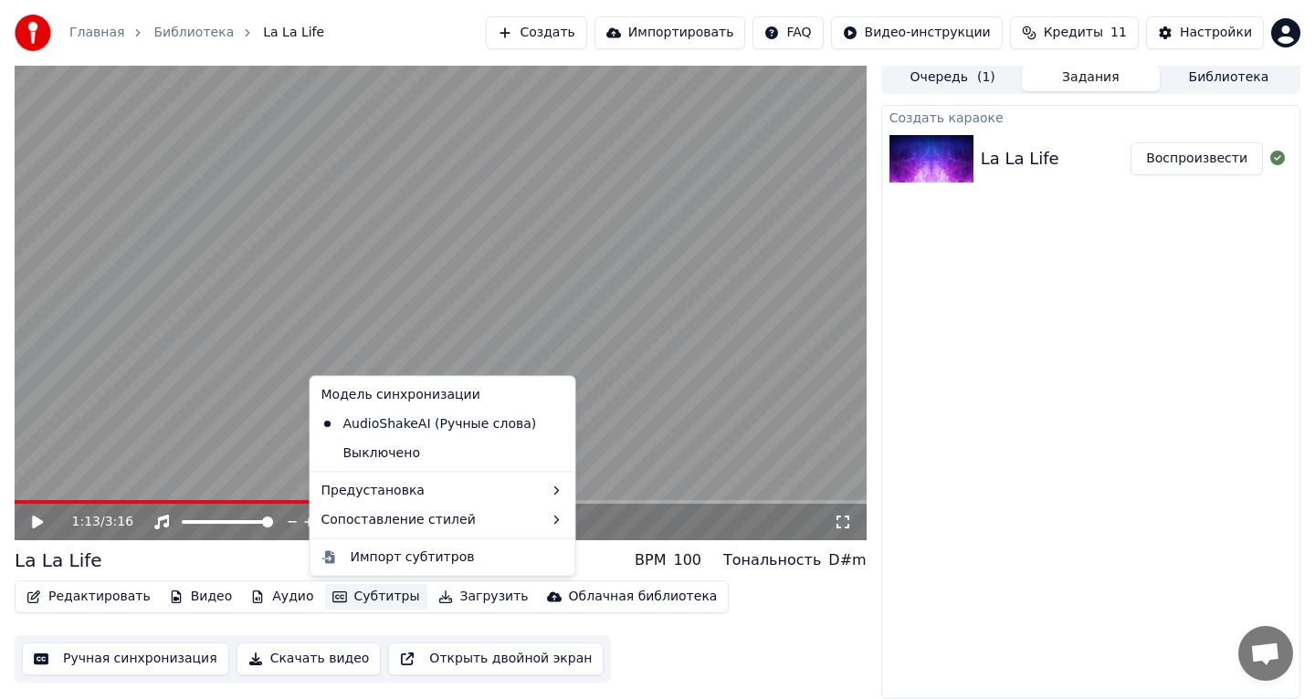
click at [367, 594] on button "Субтитры" at bounding box center [376, 597] width 102 height 26
click at [396, 568] on div "Импорт субтитров" at bounding box center [443, 556] width 258 height 29
